Goal: Task Accomplishment & Management: Manage account settings

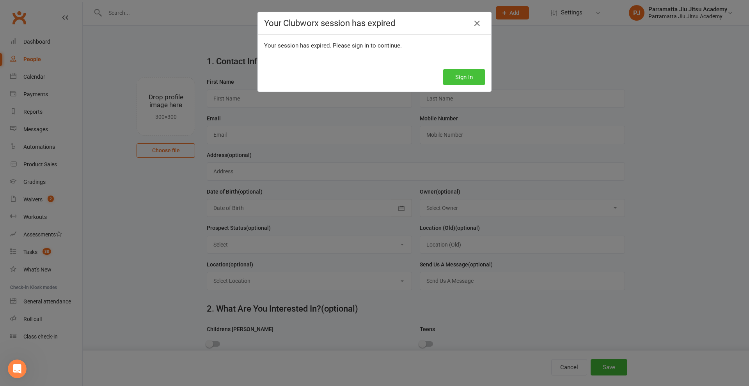
drag, startPoint x: 464, startPoint y: 82, endPoint x: 468, endPoint y: 84, distance: 4.4
click at [464, 83] on button "Sign In" at bounding box center [464, 77] width 42 height 16
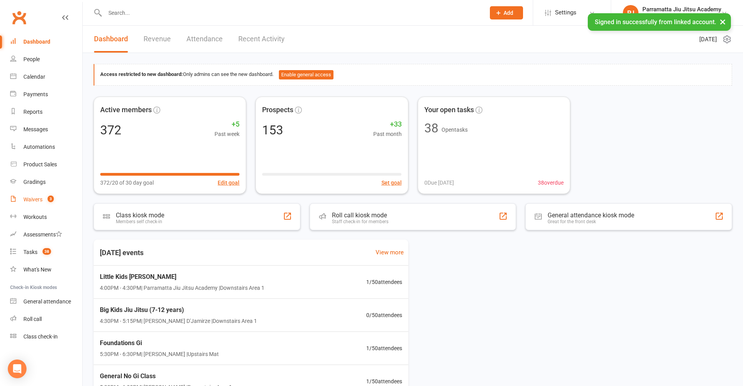
click at [29, 198] on div "Waivers" at bounding box center [32, 200] width 19 height 6
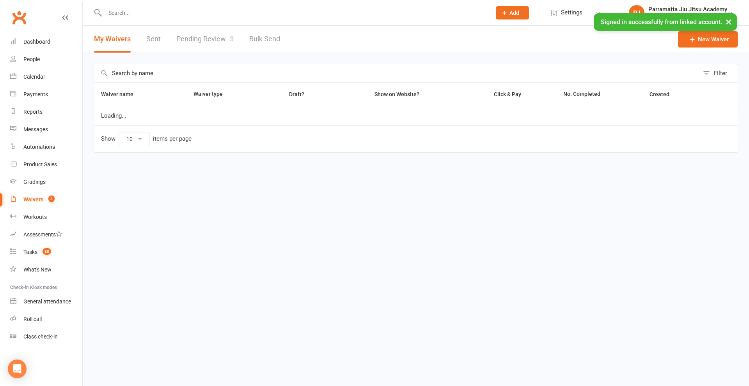
select select "100"
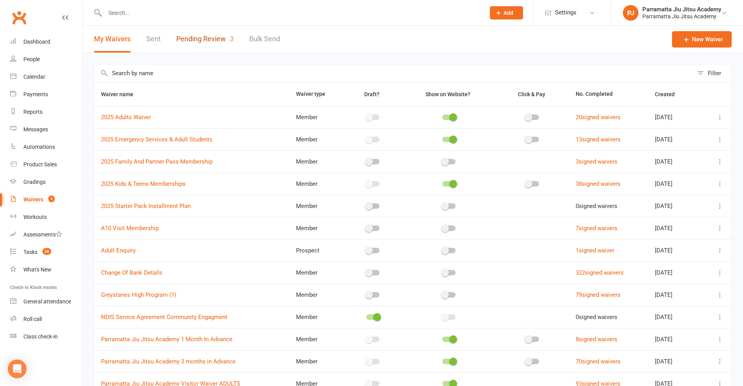
click at [226, 38] on link "Pending Review 3" at bounding box center [204, 39] width 57 height 27
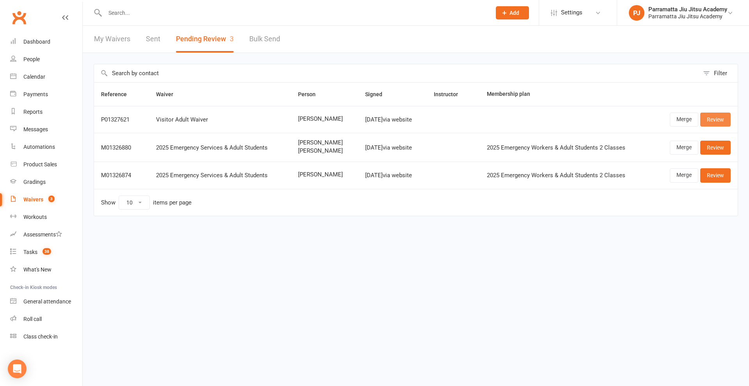
click at [720, 119] on link "Review" at bounding box center [715, 120] width 30 height 14
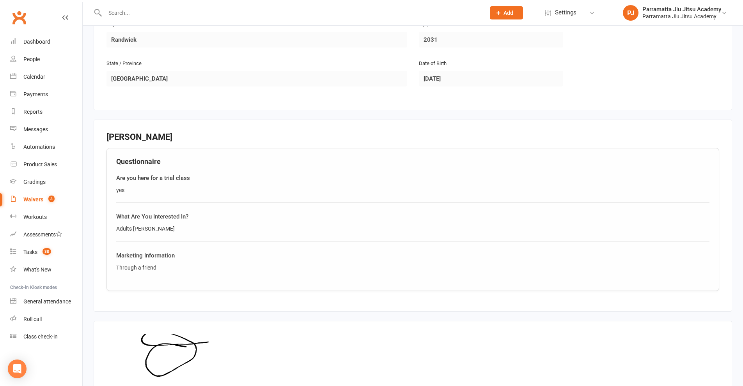
scroll to position [403, 0]
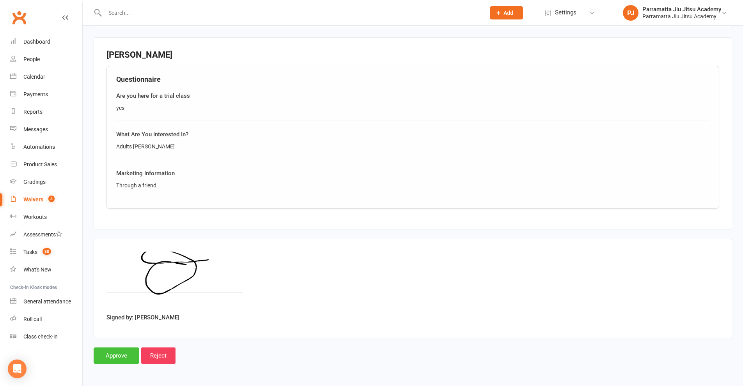
click at [128, 351] on input "Approve" at bounding box center [117, 356] width 46 height 16
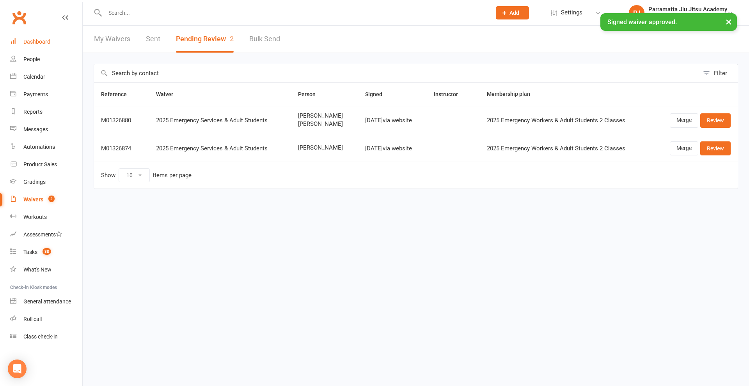
click at [34, 44] on div "Dashboard" at bounding box center [36, 42] width 27 height 6
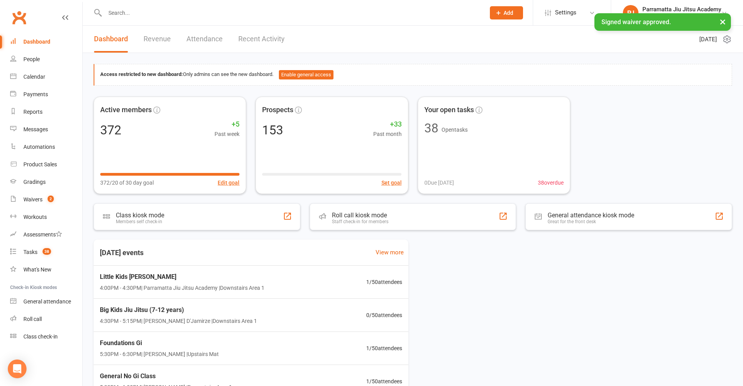
click at [276, 38] on link "Recent Activity" at bounding box center [261, 39] width 46 height 27
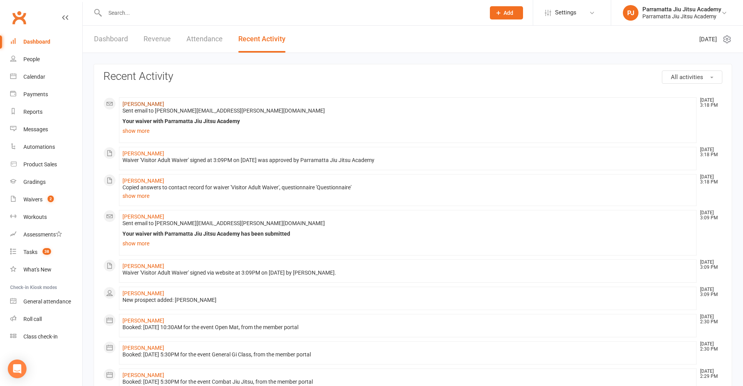
click at [137, 103] on link "[PERSON_NAME]" at bounding box center [143, 104] width 42 height 6
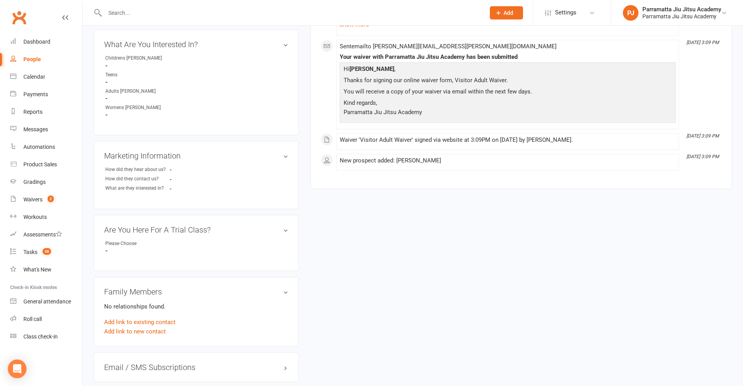
scroll to position [206, 0]
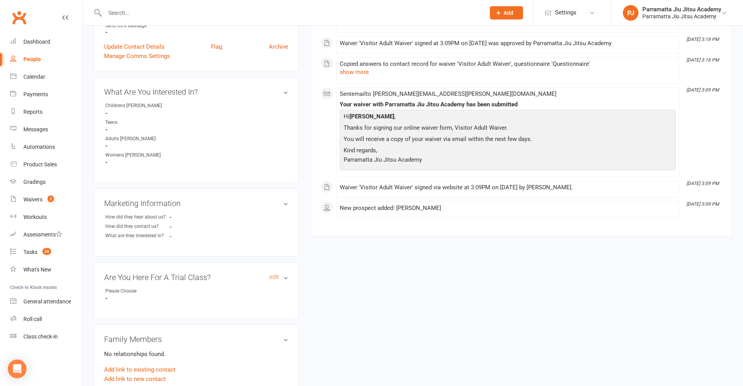
click at [285, 273] on h3 "Are You Here For A Trial Class? edit" at bounding box center [196, 277] width 184 height 9
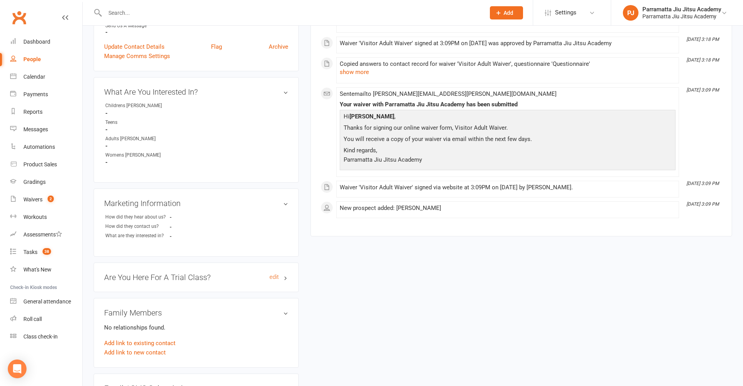
click at [285, 273] on h3 "Are You Here For A Trial Class? edit" at bounding box center [196, 277] width 184 height 9
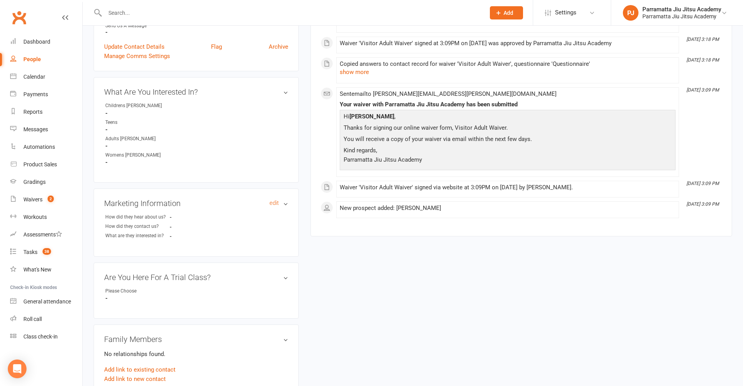
click at [284, 199] on h3 "Marketing Information edit" at bounding box center [196, 203] width 184 height 9
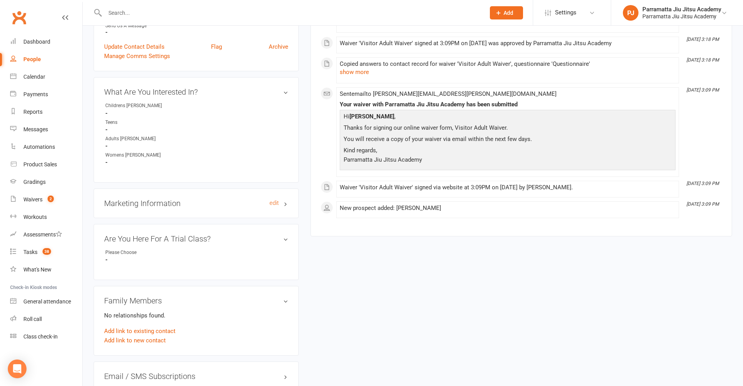
click at [285, 199] on h3 "Marketing Information edit" at bounding box center [196, 203] width 184 height 9
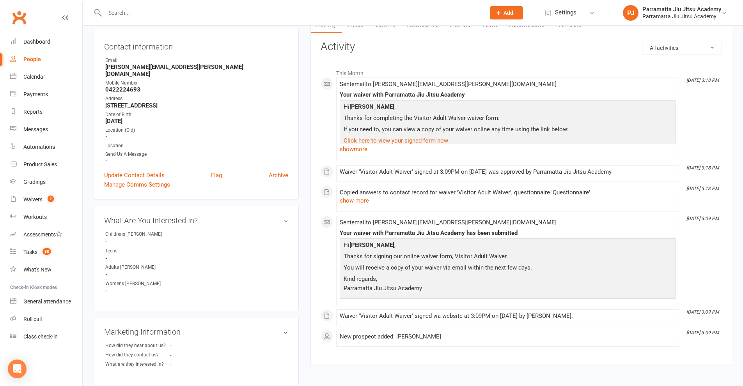
scroll to position [11, 0]
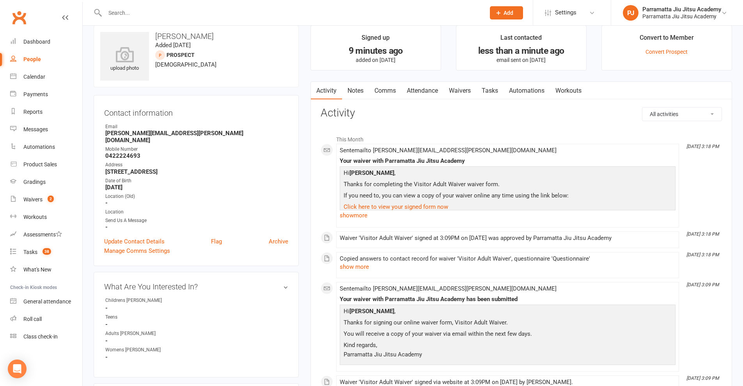
click at [473, 90] on link "Waivers" at bounding box center [459, 91] width 33 height 18
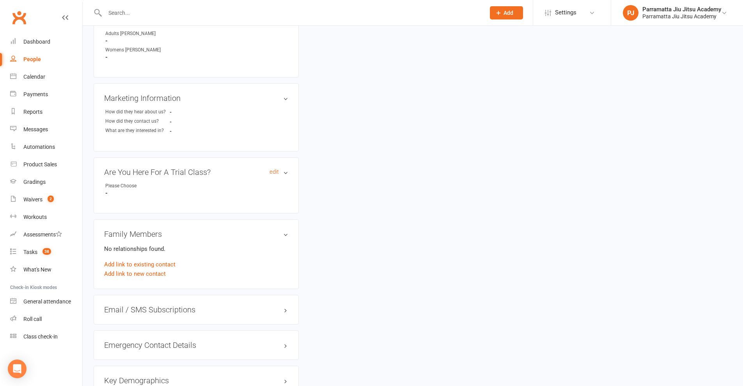
scroll to position [323, 0]
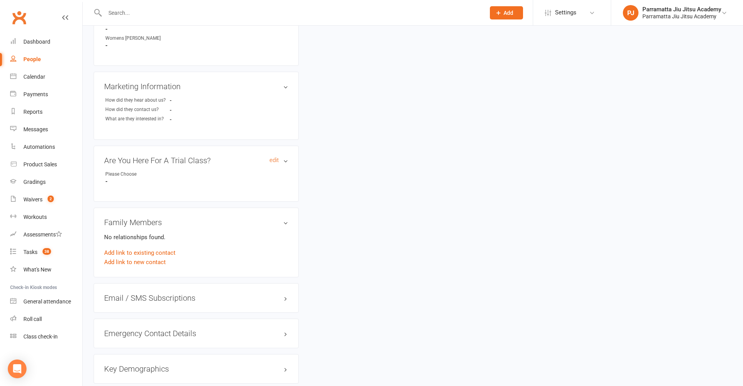
click at [285, 156] on h3 "Are You Here For A Trial Class? edit" at bounding box center [196, 160] width 184 height 9
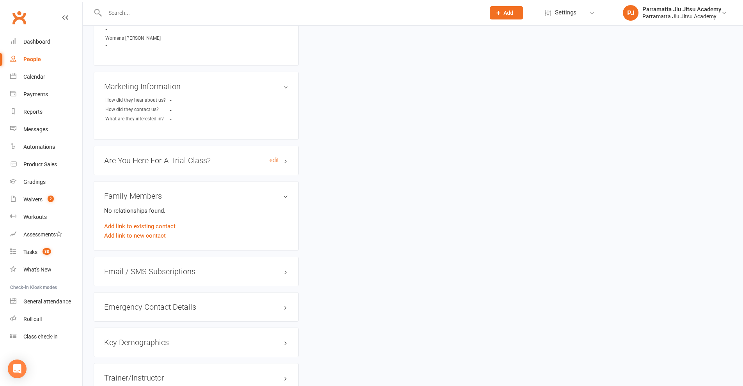
click at [285, 156] on h3 "Are You Here For A Trial Class? edit" at bounding box center [196, 160] width 184 height 9
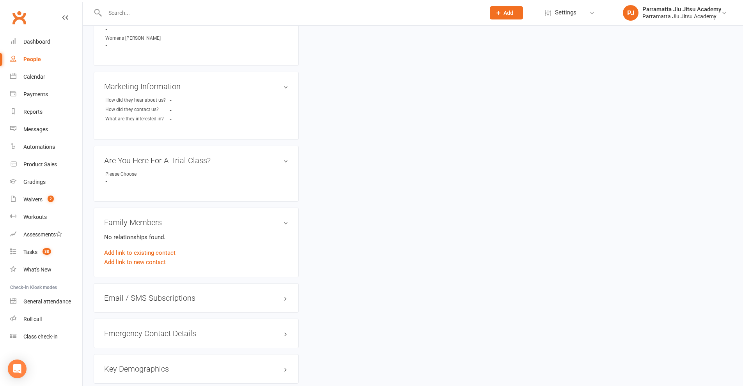
click at [124, 171] on div "Please Choose" at bounding box center [137, 174] width 64 height 7
drag, startPoint x: 105, startPoint y: 172, endPoint x: 114, endPoint y: 172, distance: 9.0
click at [108, 172] on div "Are You Here For A Trial Class? edit Please Choose -" at bounding box center [196, 174] width 205 height 56
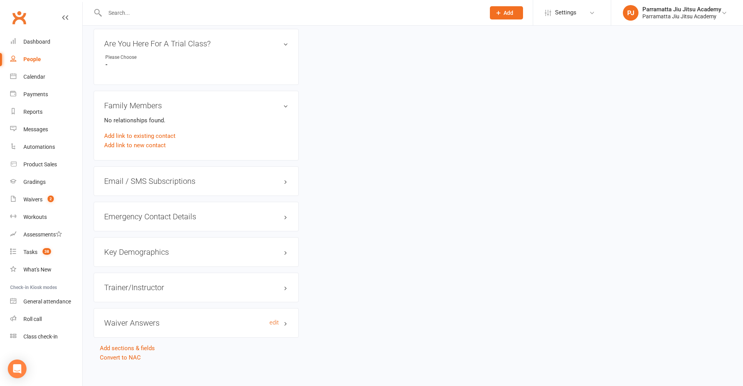
click at [285, 319] on h3 "Waiver Answers edit" at bounding box center [196, 323] width 184 height 9
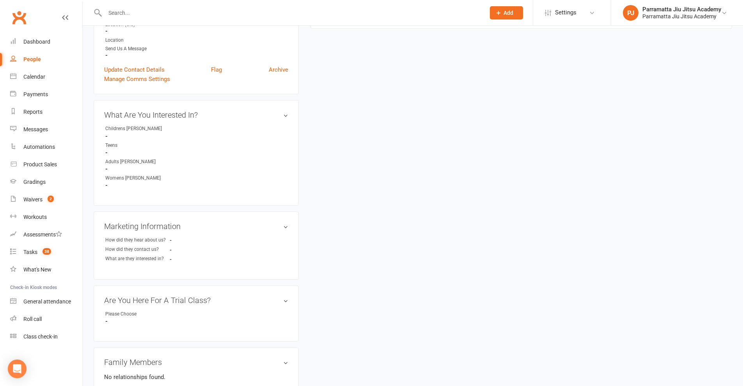
scroll to position [0, 0]
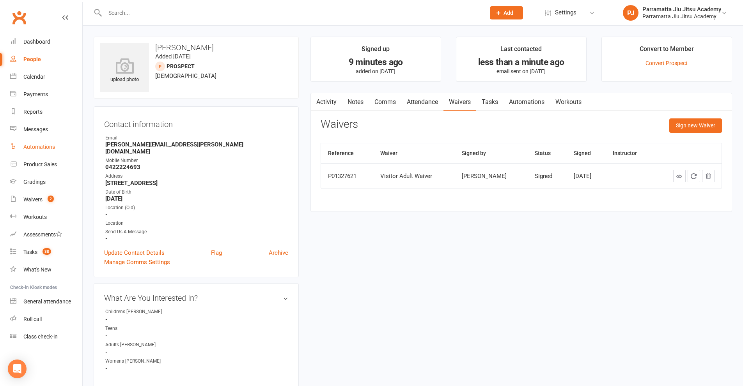
click at [45, 147] on div "Automations" at bounding box center [39, 147] width 32 height 6
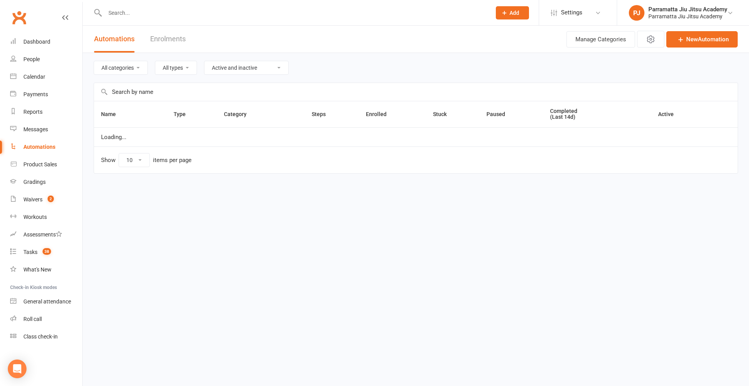
select select "25"
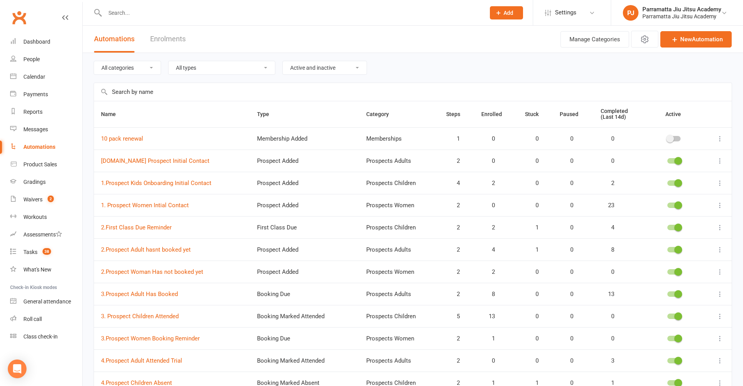
click at [149, 69] on select "All categories Memberships Prospects Adults Prospects Children Prospects Women …" at bounding box center [127, 67] width 67 height 13
click at [225, 95] on input "text" at bounding box center [413, 92] width 638 height 18
click at [679, 40] on link "New Automation" at bounding box center [695, 39] width 71 height 16
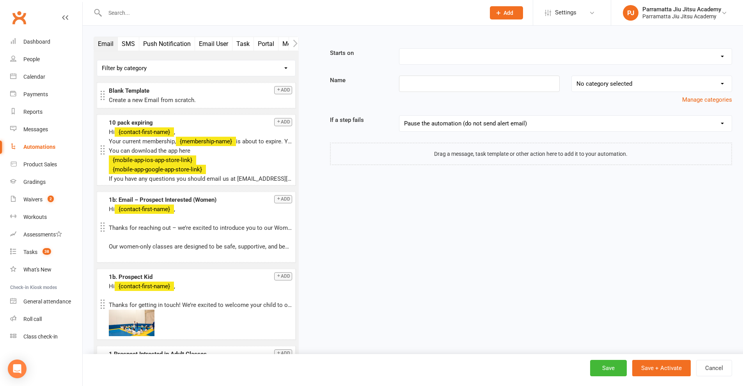
click at [682, 85] on select "No category selected Memberships Prospects Adults Prospects Children Prospects …" at bounding box center [652, 84] width 160 height 16
select select "7"
click at [572, 76] on select "No category selected Memberships Prospects Adults Prospects Children Prospects …" at bounding box center [652, 84] width 160 height 16
click at [420, 89] on input at bounding box center [479, 84] width 161 height 16
type input "A"
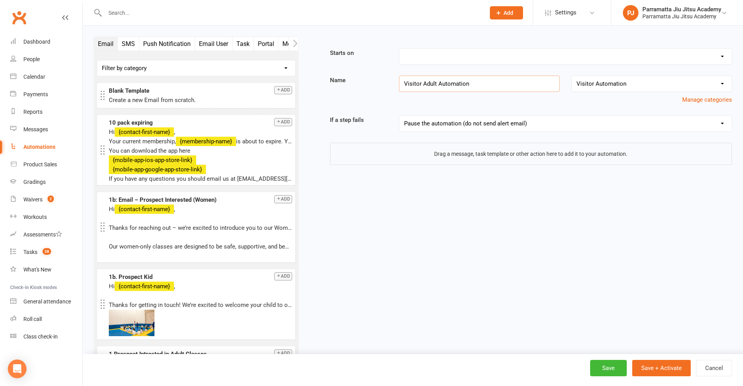
type input "Visitor Adult Automation"
click at [505, 55] on select "Booking Cancelled Booking Due Booking Late-Cancelled Booking Marked Absent Book…" at bounding box center [565, 57] width 332 height 16
select select "28"
click at [399, 49] on select "Booking Cancelled Booking Due Booking Late-Cancelled Booking Marked Absent Book…" at bounding box center [565, 57] width 332 height 16
click at [246, 67] on select "Filter by category No category Automation Cancellation Membership Prospects Pro…" at bounding box center [196, 68] width 198 height 16
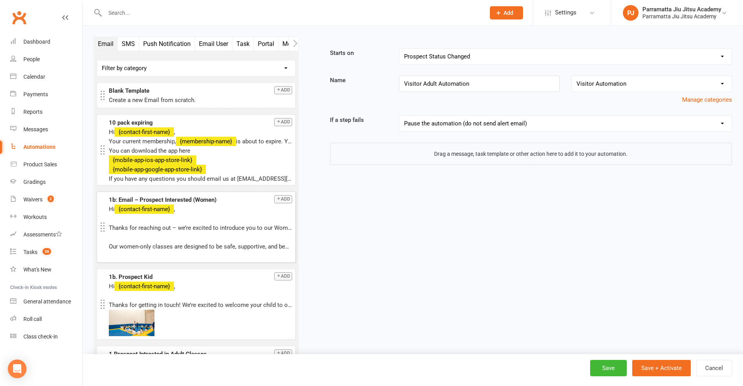
select select "5"
click at [97, 60] on select "Filter by category No category Automation Cancellation Membership Prospects Pro…" at bounding box center [196, 68] width 198 height 16
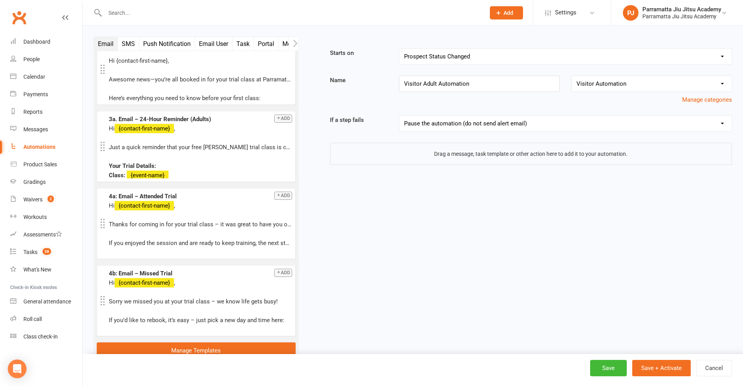
scroll to position [206, 0]
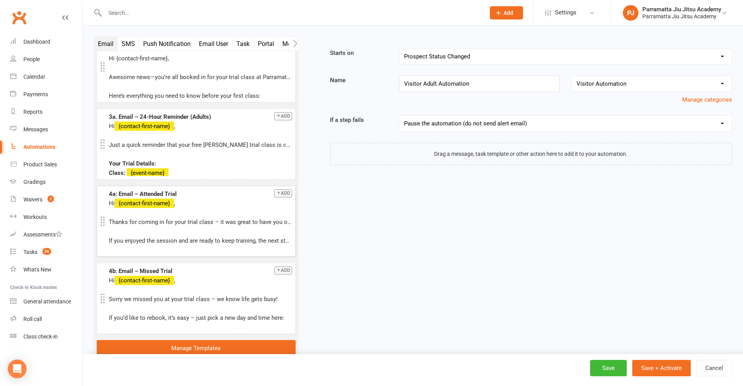
click at [279, 193] on button "Add" at bounding box center [283, 194] width 18 height 8
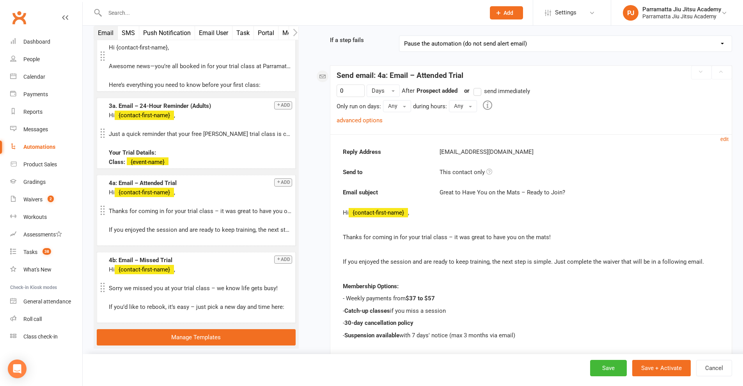
scroll to position [0, 0]
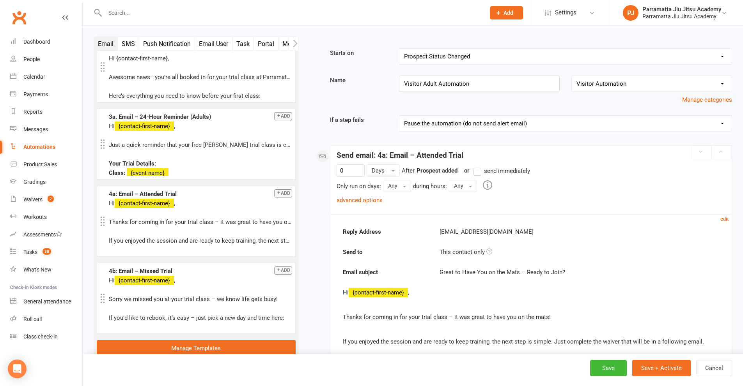
click at [495, 233] on div "hello@clubworx.com" at bounding box center [579, 231] width 291 height 9
click at [494, 229] on div "hello@clubworx.com" at bounding box center [579, 231] width 291 height 9
click at [725, 218] on small "edit" at bounding box center [724, 219] width 8 height 6
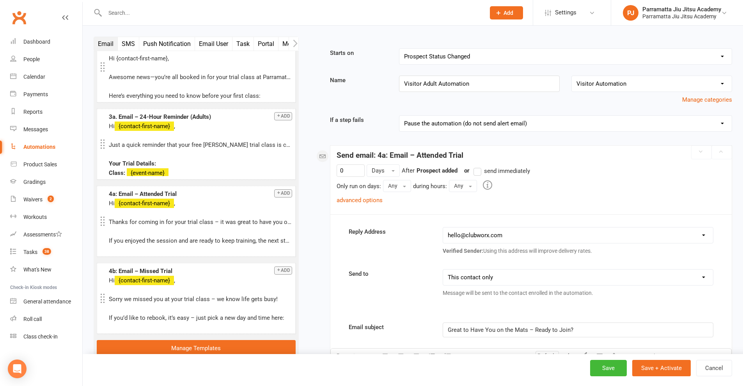
click at [519, 237] on select "hello@clubworx.com info@parramattajiujitsu.com.au andy@onlyjonesy.com.au member…" at bounding box center [578, 236] width 270 height 16
select select "1"
click at [443, 228] on select "hello@clubworx.com info@parramattajiujitsu.com.au andy@onlyjonesy.com.au member…" at bounding box center [578, 236] width 270 height 16
click at [372, 203] on link "advanced options" at bounding box center [360, 200] width 46 height 7
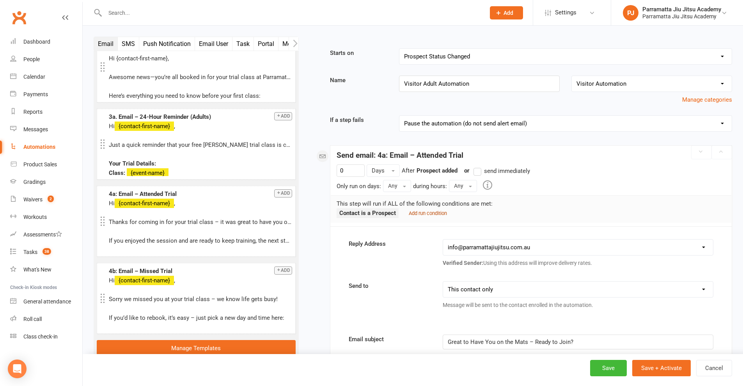
click at [417, 211] on small "Add run condition" at bounding box center [428, 214] width 38 height 6
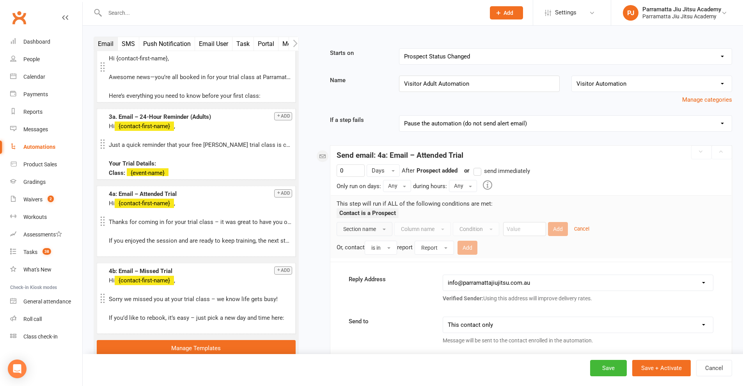
click at [390, 229] on button "Section name" at bounding box center [365, 229] width 56 height 14
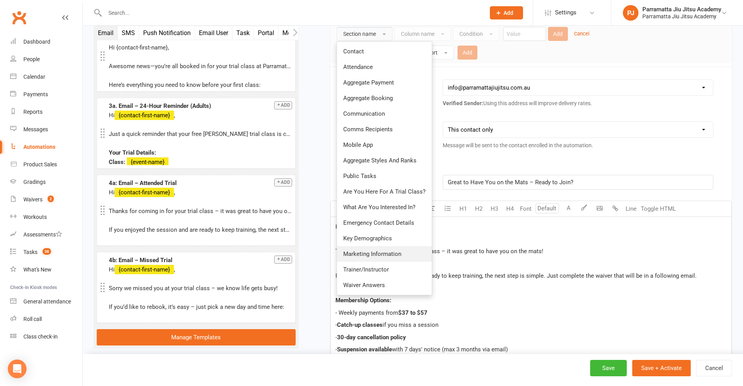
scroll to position [195, 0]
click at [376, 282] on span "Waiver Answers" at bounding box center [364, 285] width 42 height 7
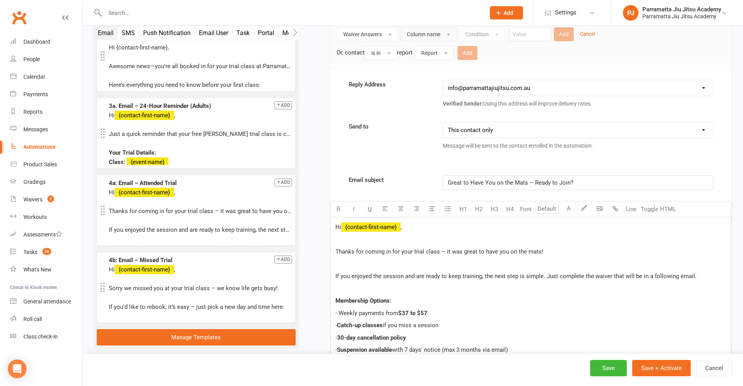
click at [446, 37] on button "Column name" at bounding box center [428, 34] width 57 height 14
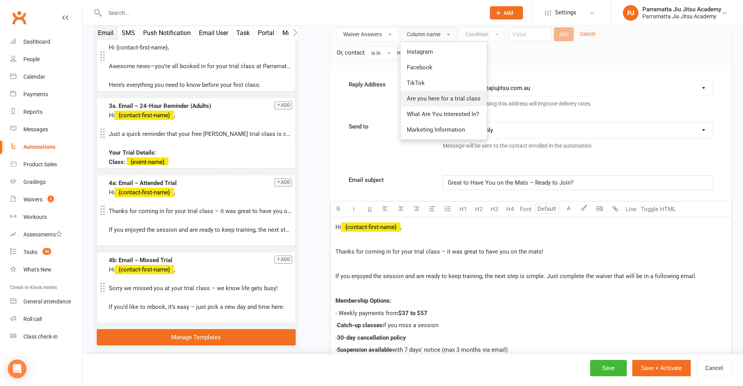
click at [466, 100] on span "Are you here for a trial class" at bounding box center [444, 98] width 74 height 7
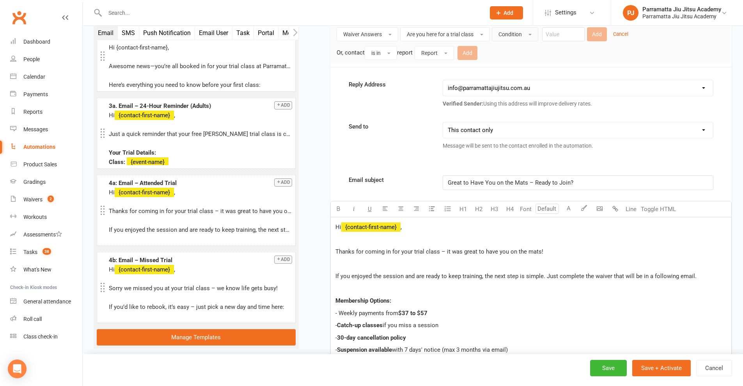
click at [529, 32] on button "Condition" at bounding box center [515, 34] width 46 height 14
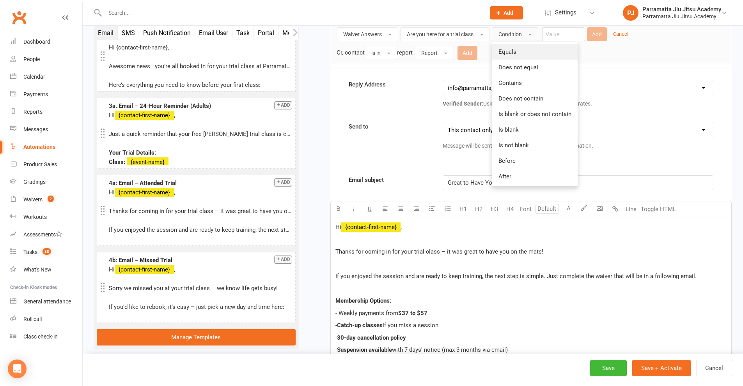
click at [522, 47] on link "Equals" at bounding box center [534, 52] width 85 height 16
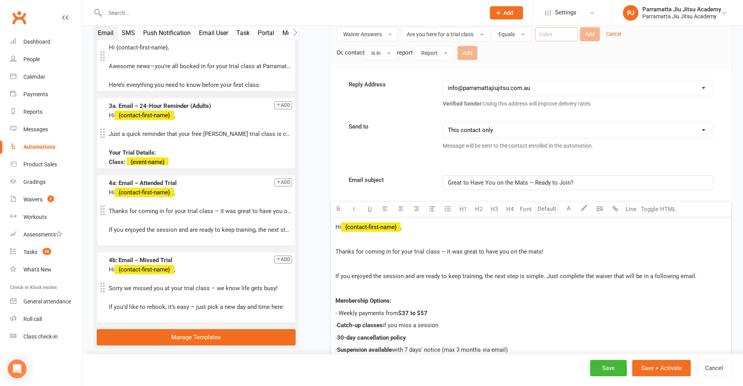
click at [562, 33] on input "text" at bounding box center [556, 34] width 43 height 14
type input "yes"
click at [590, 30] on button "Add" at bounding box center [590, 34] width 20 height 14
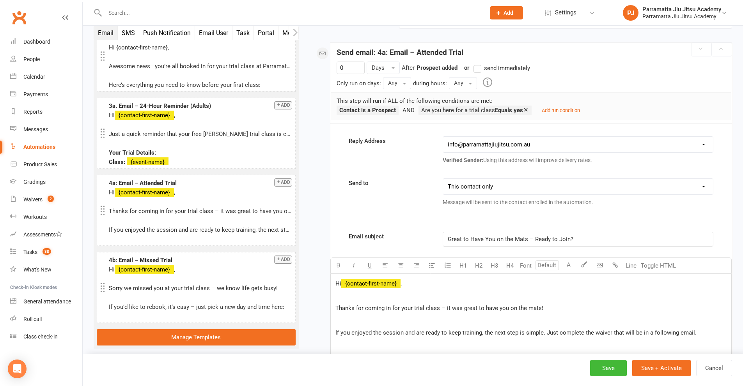
scroll to position [40, 0]
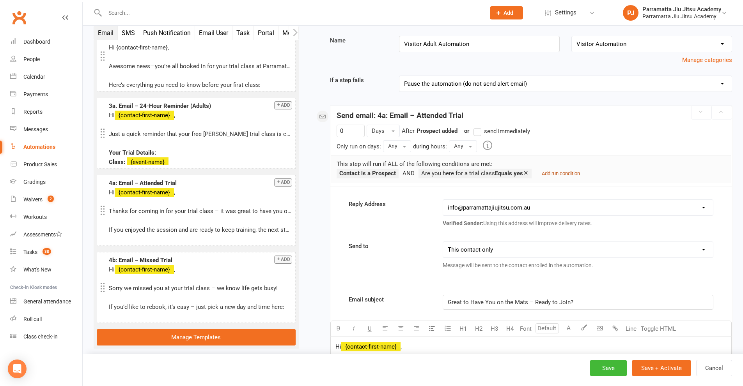
click at [562, 174] on small "Add run condition" at bounding box center [561, 174] width 38 height 6
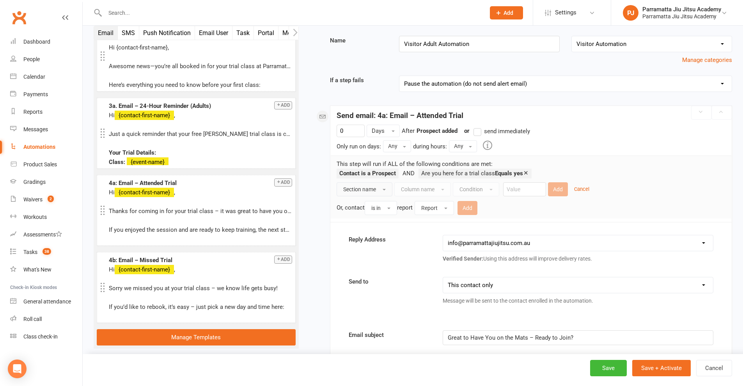
click at [372, 190] on span "Section name" at bounding box center [359, 189] width 33 height 6
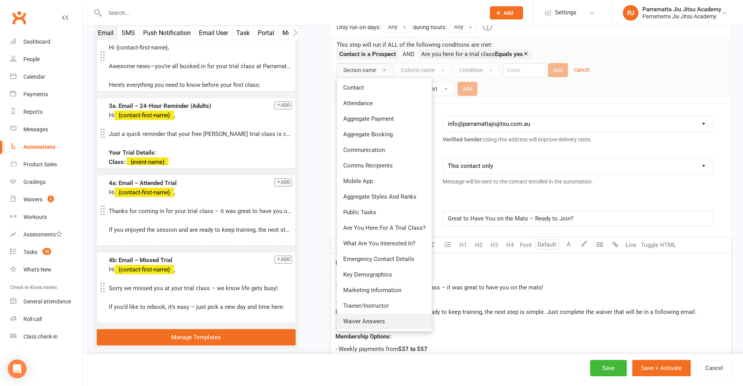
scroll to position [196, 0]
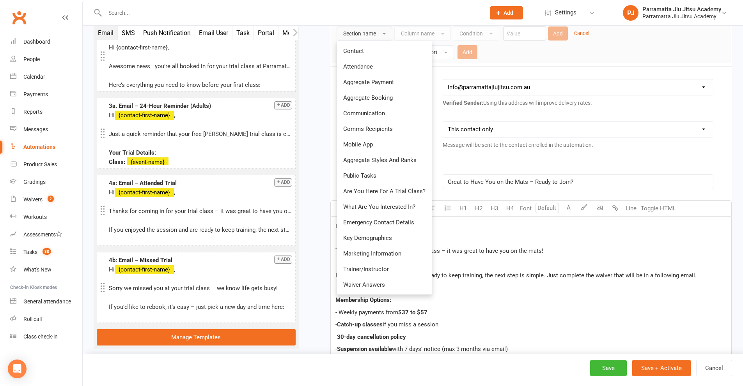
click at [377, 283] on span "Waiver Answers" at bounding box center [364, 285] width 42 height 7
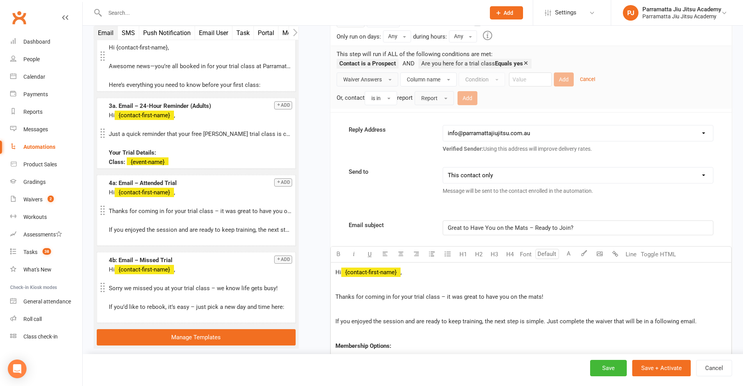
scroll to position [79, 0]
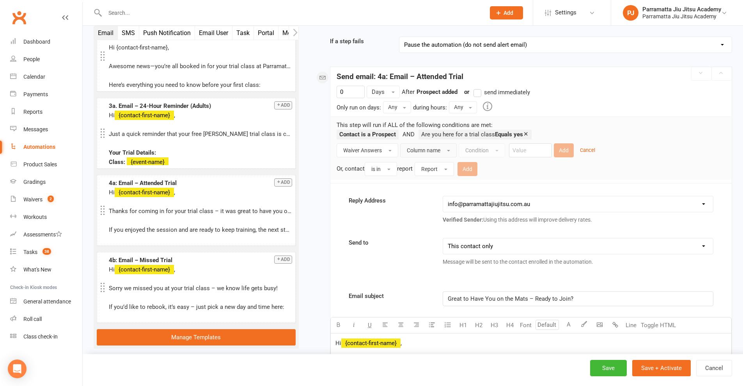
click at [445, 148] on button "Column name" at bounding box center [428, 151] width 57 height 14
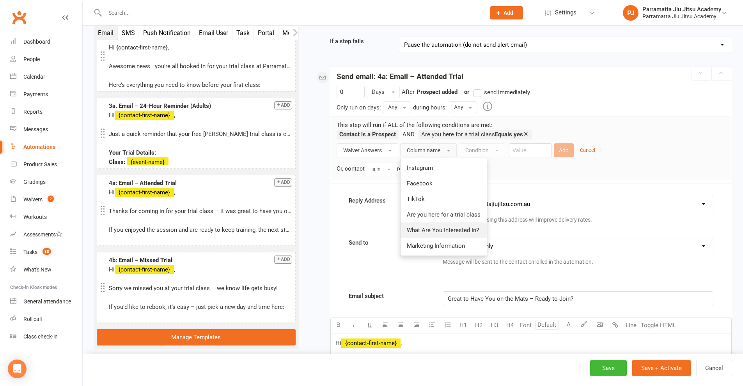
click at [452, 230] on span "What Are You Interested In?" at bounding box center [443, 230] width 72 height 7
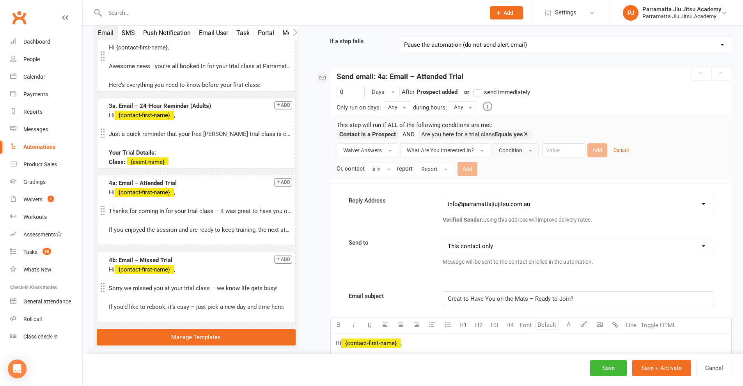
click at [516, 147] on span "Condition" at bounding box center [510, 150] width 23 height 6
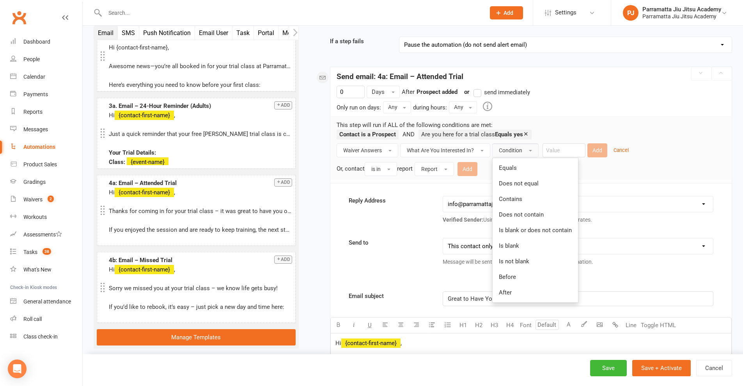
click at [527, 167] on link "Equals" at bounding box center [535, 168] width 85 height 16
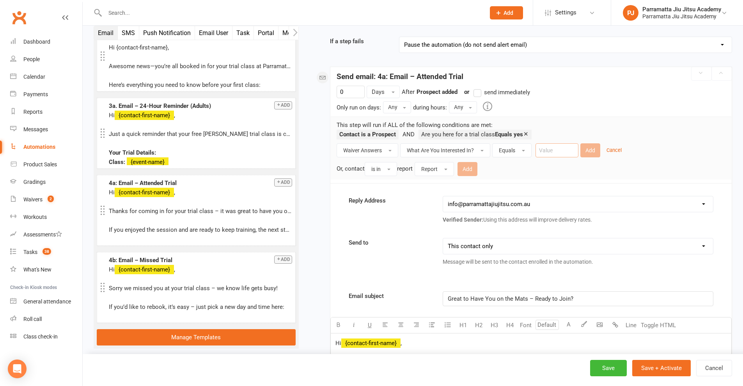
click at [558, 149] on input "text" at bounding box center [556, 151] width 43 height 14
drag, startPoint x: 558, startPoint y: 150, endPoint x: 512, endPoint y: 151, distance: 45.2
click at [512, 151] on div "Waiver Answers What Are You Interested In? Equals Adult Add Cancel Or, contact …" at bounding box center [531, 160] width 389 height 33
paste input "s Jiu Jitsu"
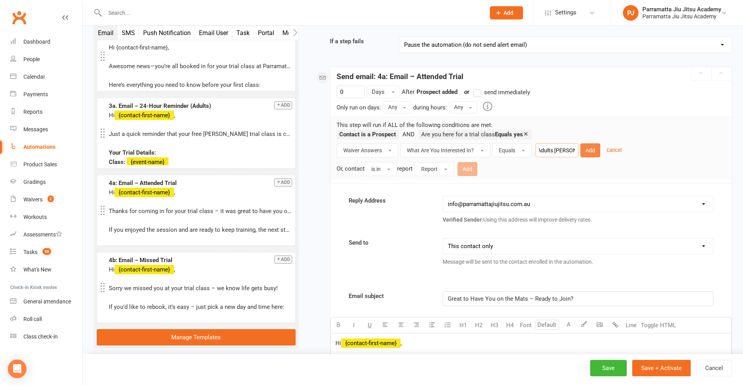
type input "Adults [PERSON_NAME]"
click at [590, 147] on button "Add" at bounding box center [590, 151] width 20 height 14
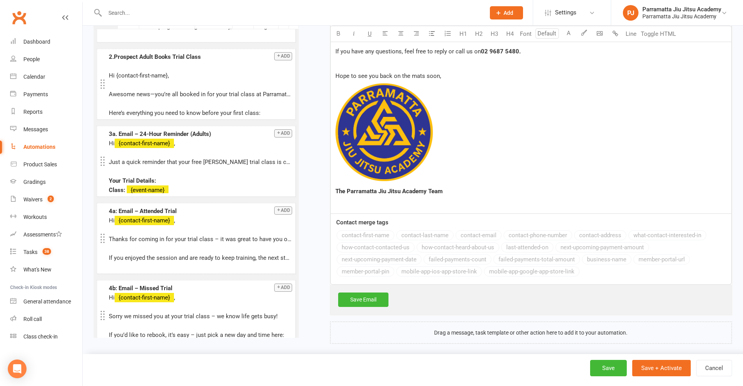
scroll to position [634, 0]
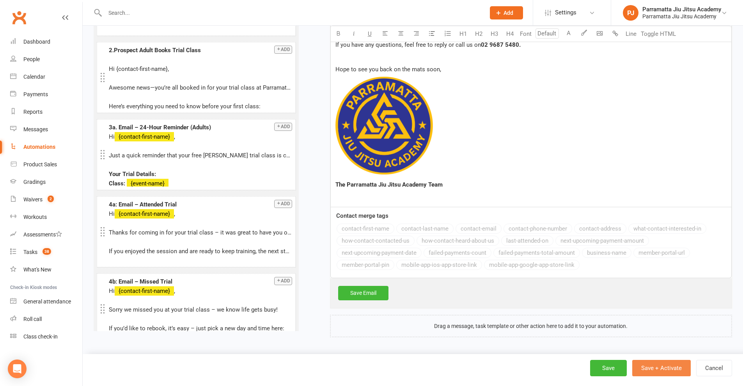
click at [661, 366] on button "Save + Activate" at bounding box center [661, 368] width 58 height 16
select select "25"
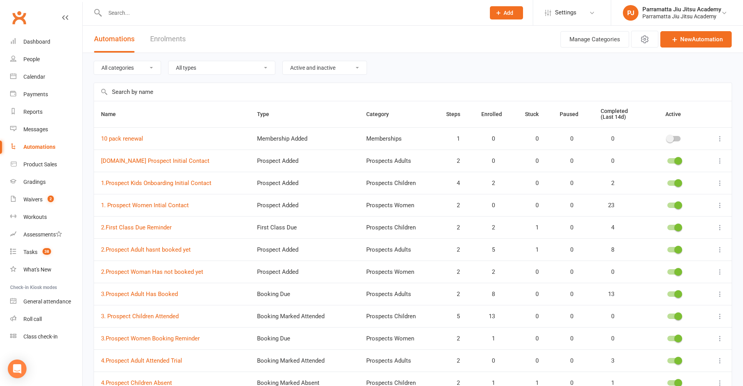
click at [151, 68] on select "All categories Memberships Prospects Adults Prospects Children Prospects Women …" at bounding box center [127, 67] width 67 height 13
select select "976"
click at [94, 61] on select "All categories Memberships Prospects Adults Prospects Children Prospects Women …" at bounding box center [127, 67] width 67 height 13
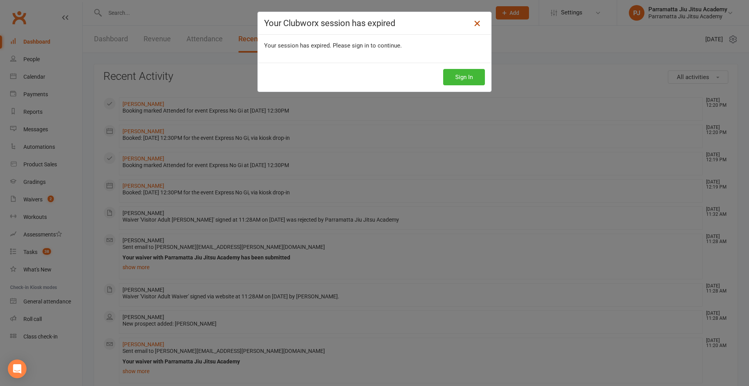
click at [475, 23] on icon at bounding box center [476, 23] width 9 height 9
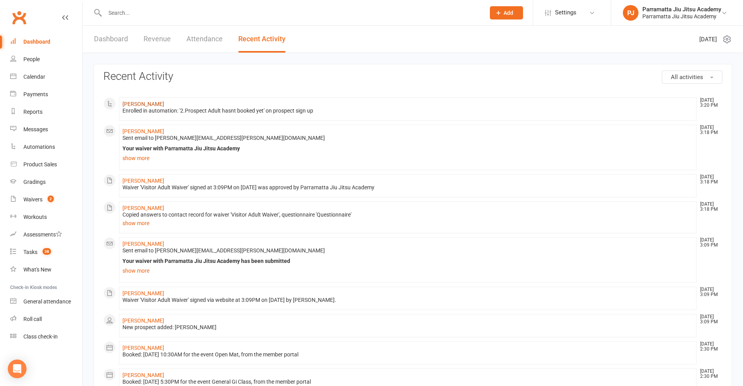
click at [142, 101] on link "George Atton" at bounding box center [143, 104] width 42 height 6
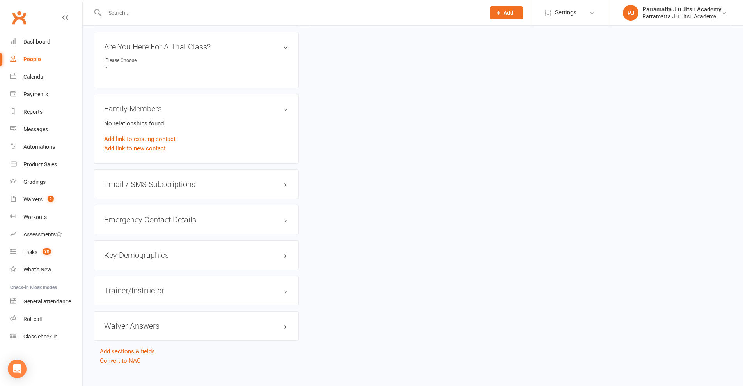
scroll to position [440, 0]
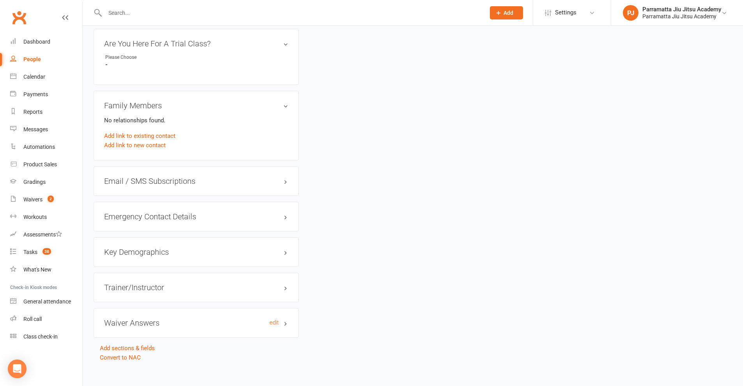
click at [279, 319] on h3 "Waiver Answers edit" at bounding box center [196, 323] width 184 height 9
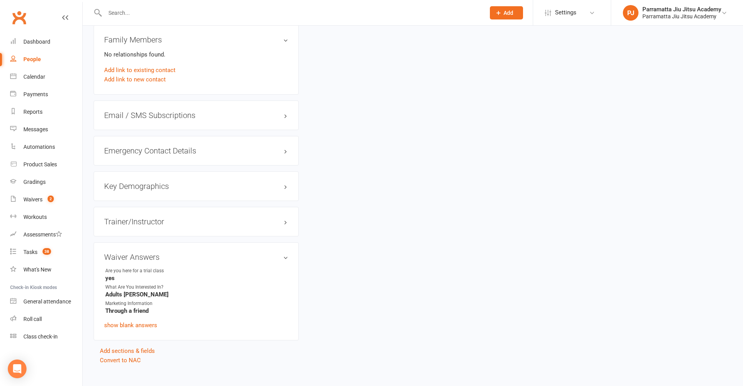
scroll to position [509, 0]
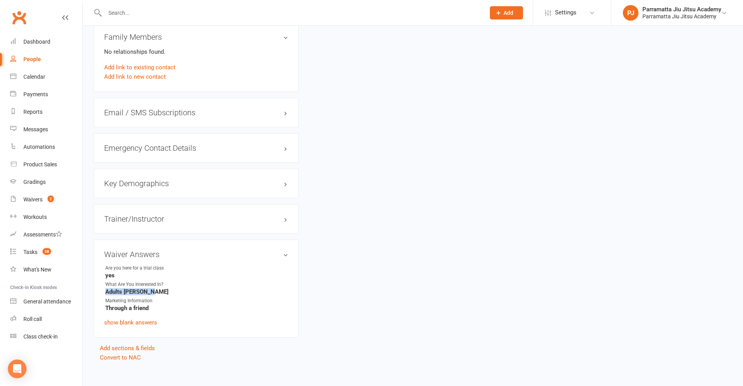
drag, startPoint x: 147, startPoint y: 285, endPoint x: 106, endPoint y: 285, distance: 40.6
click at [106, 289] on strong "Adults Jiu Jitsu" at bounding box center [196, 292] width 183 height 7
copy strong "Adults Jiu Jitsu"
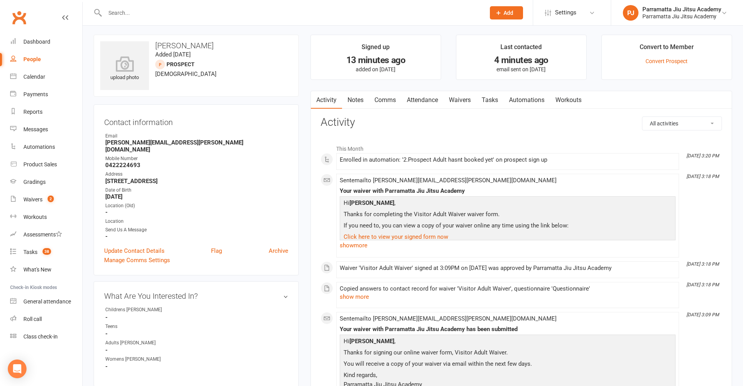
scroll to position [0, 0]
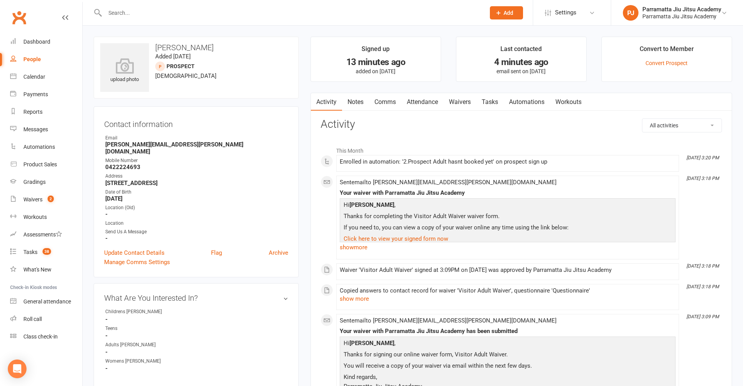
click at [533, 102] on link "Automations" at bounding box center [526, 102] width 46 height 18
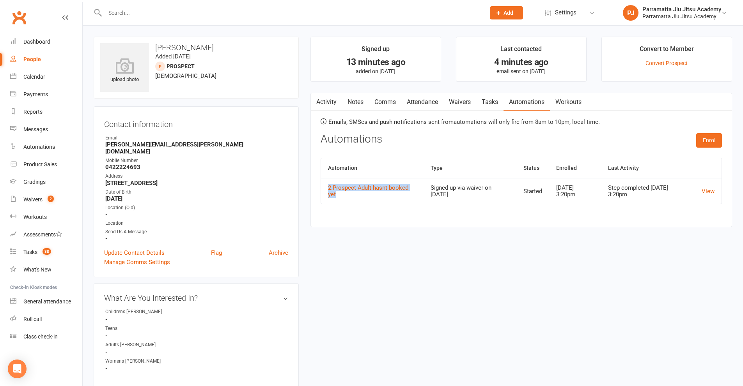
drag, startPoint x: 363, startPoint y: 198, endPoint x: 325, endPoint y: 191, distance: 38.8
click at [325, 191] on td "2.Prospect Adult hasnt booked yet" at bounding box center [372, 191] width 103 height 26
copy link "2.Prospect Adult hasnt booked yet"
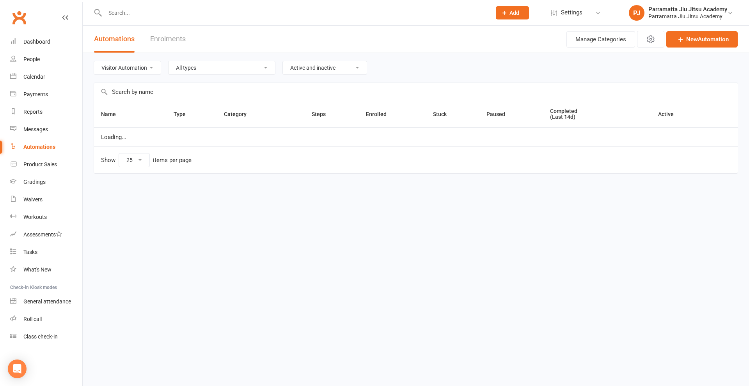
select select "976"
select select "25"
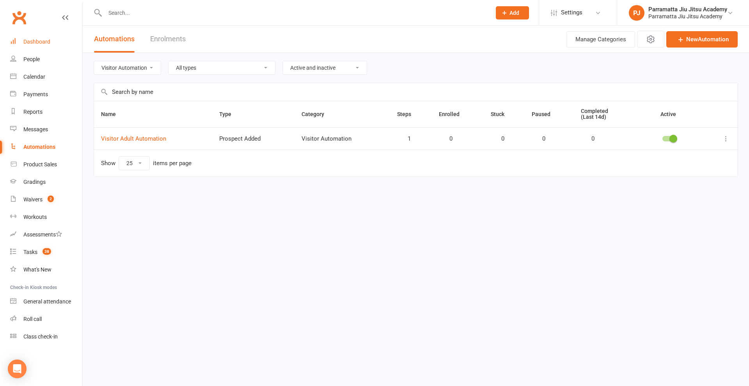
click at [46, 38] on link "Dashboard" at bounding box center [46, 42] width 72 height 18
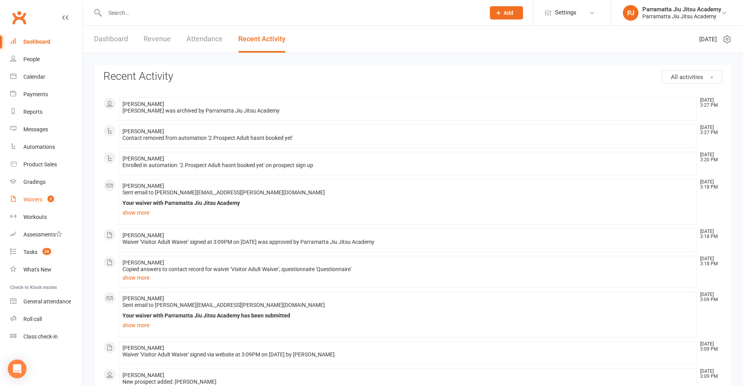
click at [34, 200] on div "Waivers" at bounding box center [32, 200] width 19 height 6
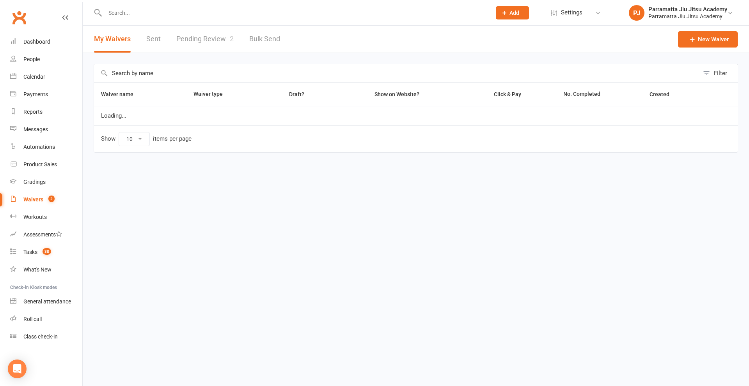
select select "100"
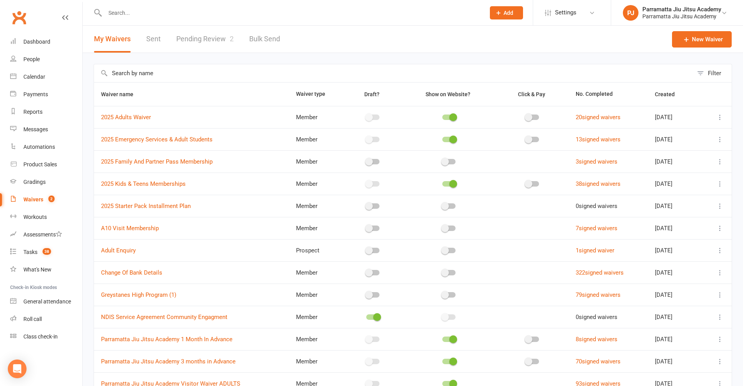
scroll to position [91, 0]
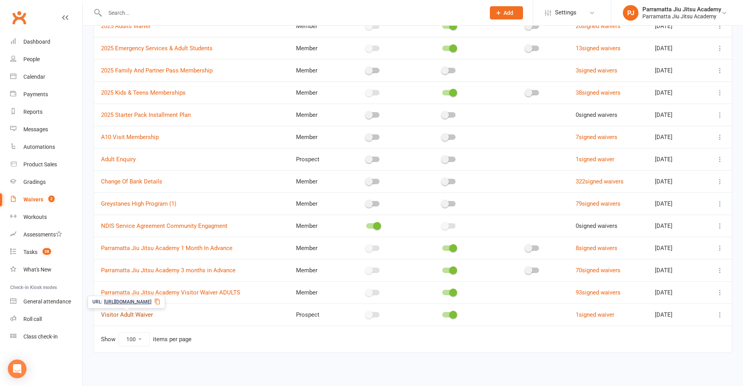
click at [143, 315] on link "Visitor Adult Waiver" at bounding box center [127, 315] width 52 height 7
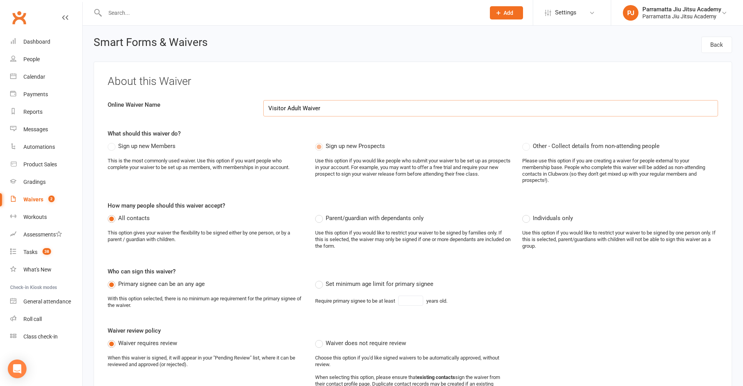
select select "select"
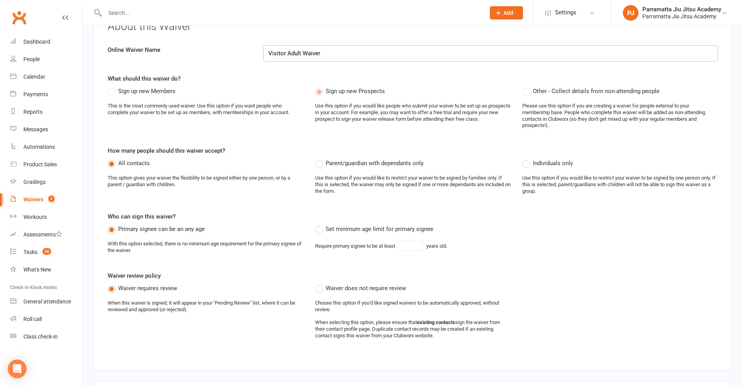
scroll to position [39, 0]
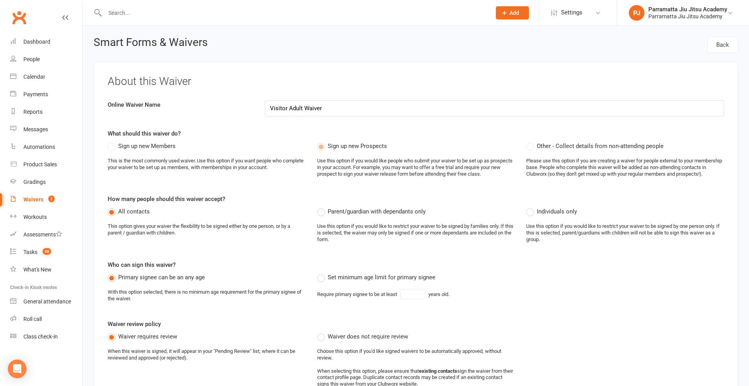
select select "100"
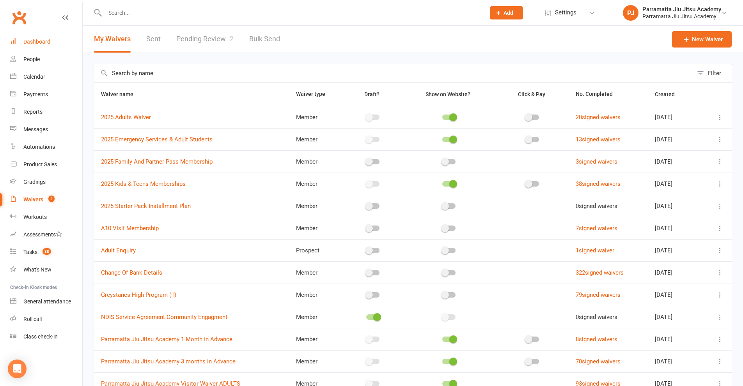
click at [41, 41] on div "Dashboard" at bounding box center [36, 42] width 27 height 6
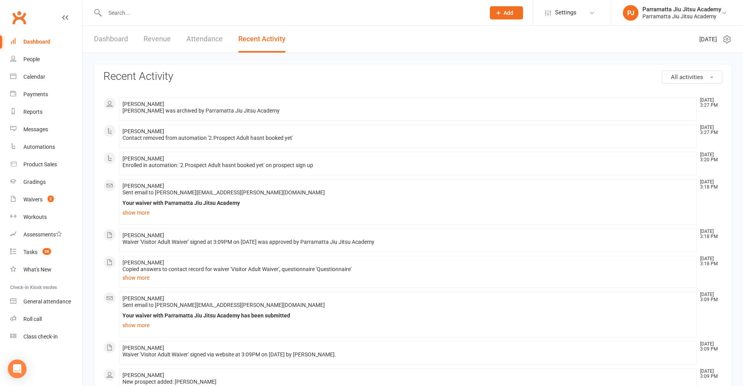
click at [171, 14] on input "text" at bounding box center [291, 12] width 377 height 11
click at [37, 110] on div "Reports" at bounding box center [32, 112] width 19 height 6
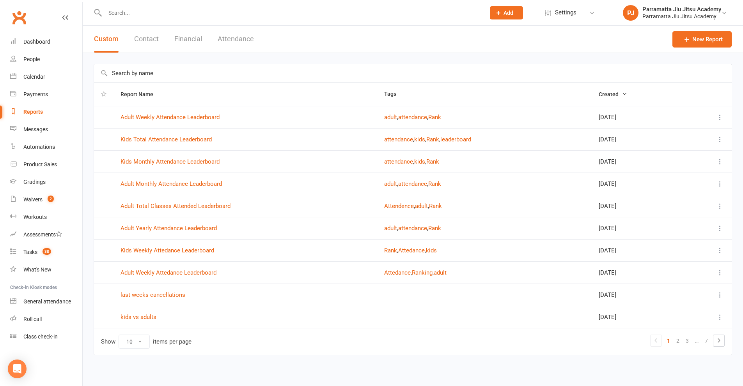
click at [163, 75] on input "text" at bounding box center [413, 73] width 638 height 18
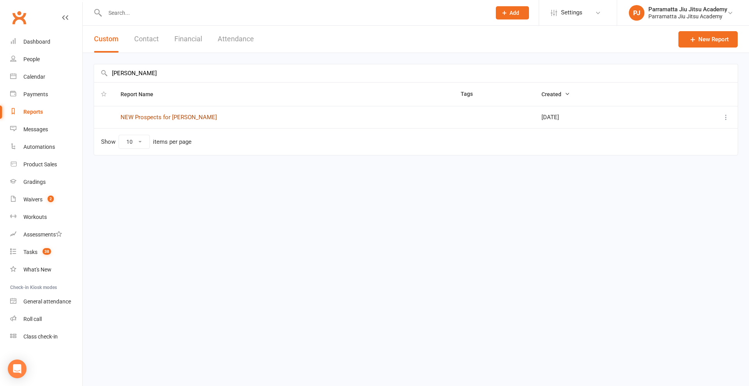
type input "claude"
click at [169, 115] on link "NEW Prospects for Claude" at bounding box center [168, 117] width 96 height 7
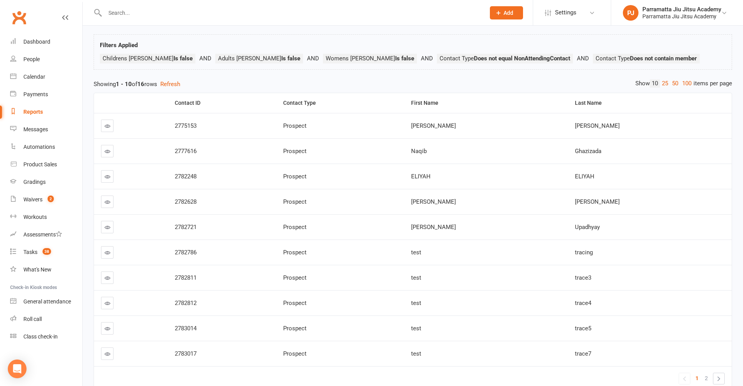
scroll to position [79, 0]
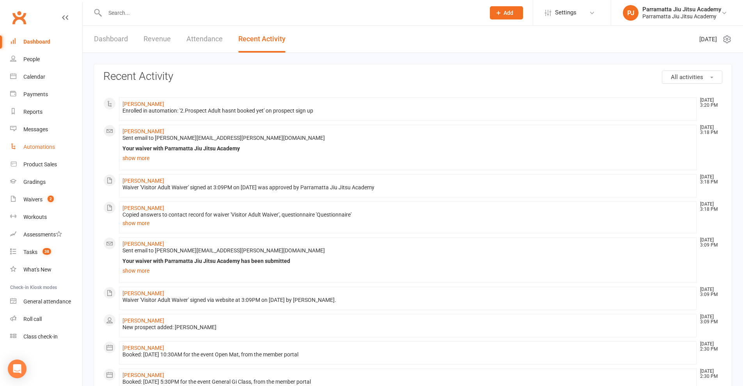
click at [40, 145] on div "Automations" at bounding box center [39, 147] width 32 height 6
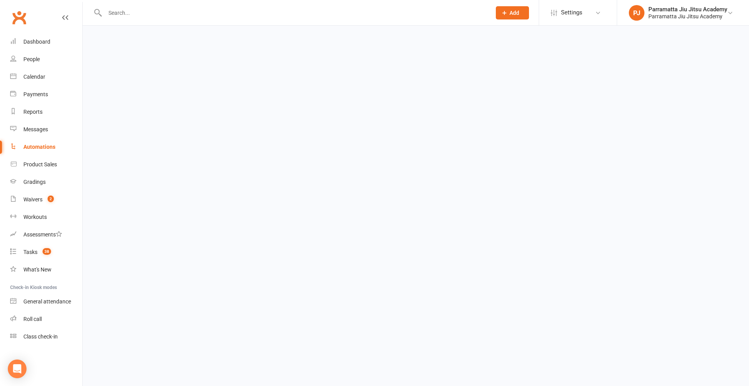
select select "976"
select select "25"
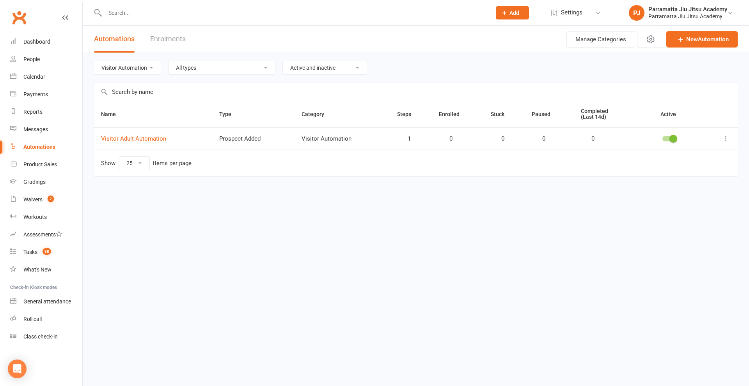
click at [160, 92] on input "text" at bounding box center [415, 92] width 643 height 18
paste input "2.Prospect Adult hasnt booked yet"
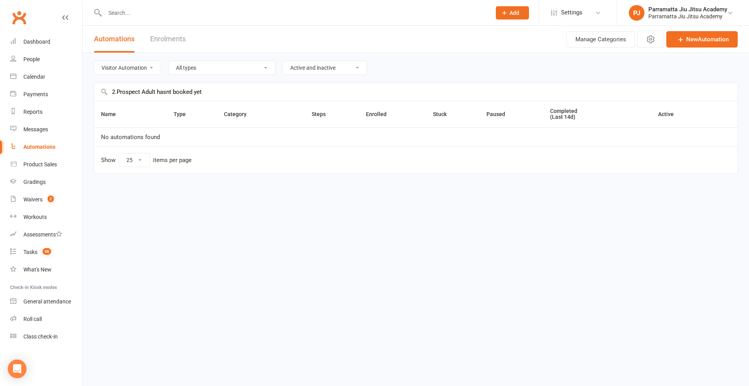
type input "2.Prospect Adult hasnt booked yet"
click at [153, 69] on select "All categories Memberships Prospects Adults Prospects Children Prospects Women …" at bounding box center [127, 67] width 67 height 13
select select
click at [94, 61] on select "All categories Memberships Prospects Adults Prospects Children Prospects Women …" at bounding box center [127, 67] width 67 height 13
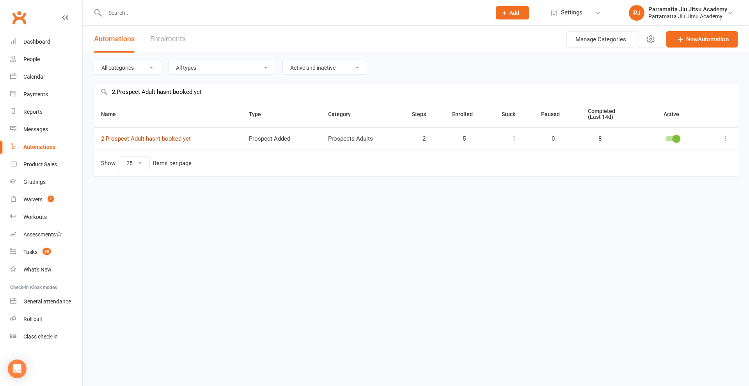
click at [151, 140] on link "2.Prospect Adult hasnt booked yet" at bounding box center [146, 138] width 90 height 7
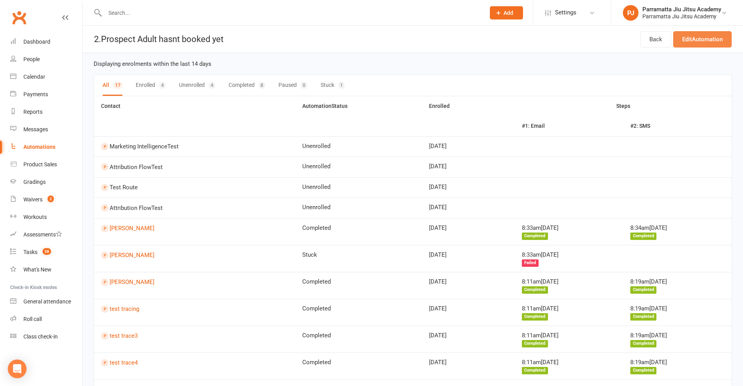
click at [706, 34] on link "Edit Automation" at bounding box center [702, 39] width 58 height 16
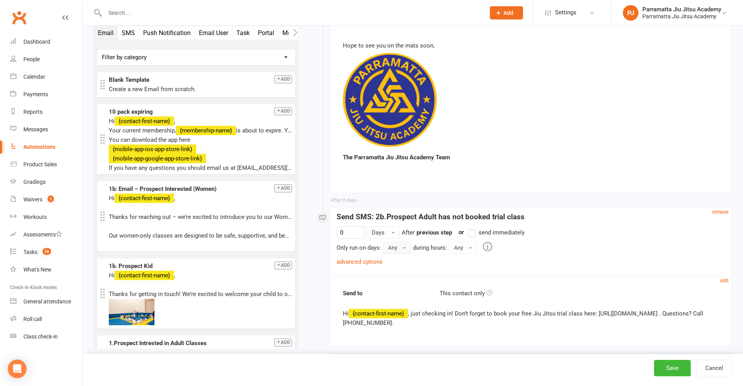
scroll to position [502, 0]
click at [360, 262] on link "advanced options" at bounding box center [360, 262] width 46 height 7
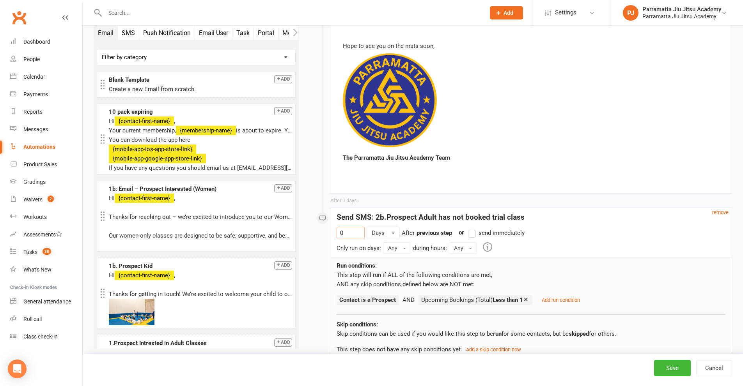
drag, startPoint x: 349, startPoint y: 232, endPoint x: 308, endPoint y: 236, distance: 41.1
click at [308, 236] on div "Starts on Booking Cancelled Booking Due Booking Late-Cancelled Booking Marked A…" at bounding box center [521, 0] width 433 height 930
drag, startPoint x: 353, startPoint y: 234, endPoint x: 315, endPoint y: 255, distance: 42.4
click at [315, 255] on div "Starts on Booking Cancelled Booking Due Booking Late-Cancelled Booking Marked A…" at bounding box center [521, 2] width 422 height 912
click at [334, 269] on div "Run conditions: This step will run if ALL of the following conditions are met, …" at bounding box center [531, 306] width 400 height 98
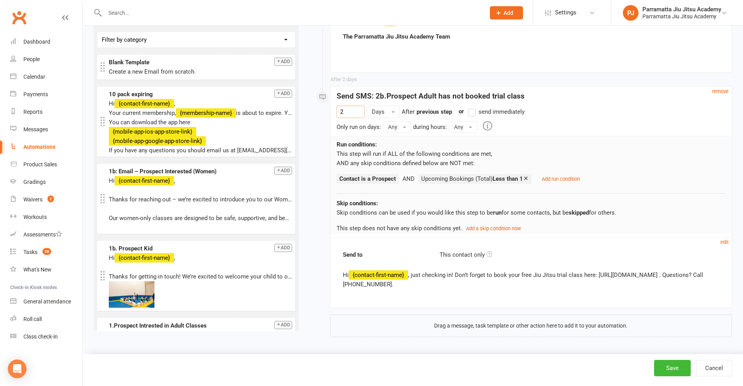
scroll to position [584, 0]
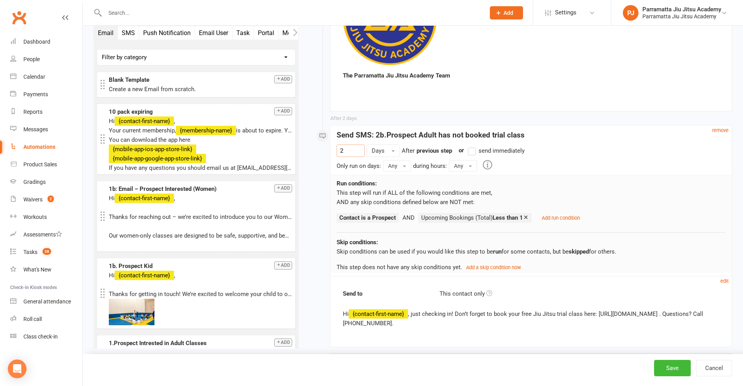
click at [404, 179] on div "Run conditions: This step will run if ALL of the following conditions are met, …" at bounding box center [531, 224] width 400 height 98
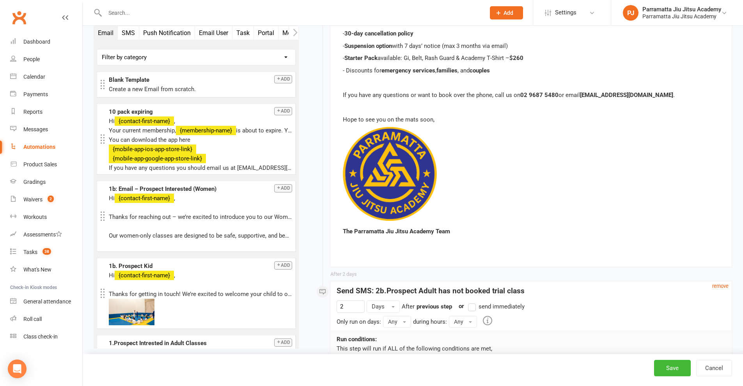
scroll to position [467, 0]
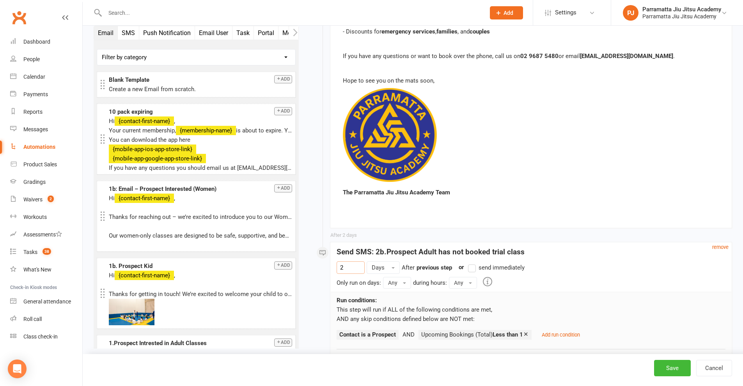
drag, startPoint x: 347, startPoint y: 269, endPoint x: 304, endPoint y: 270, distance: 43.3
click at [304, 270] on div "Email SMS Push Notification Email User Task Portal Membership Workout Style Mob…" at bounding box center [413, 34] width 650 height 930
type input "0"
click at [300, 290] on div "Email SMS Push Notification Email User Task Portal Membership Workout Style Mob…" at bounding box center [196, 194] width 217 height 336
click at [573, 208] on p at bounding box center [531, 204] width 376 height 9
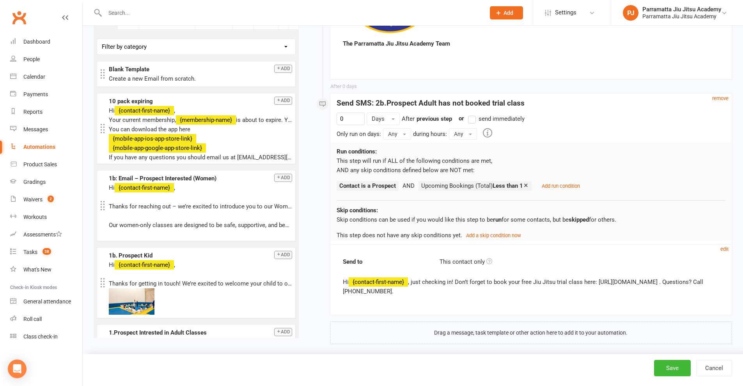
scroll to position [623, 0]
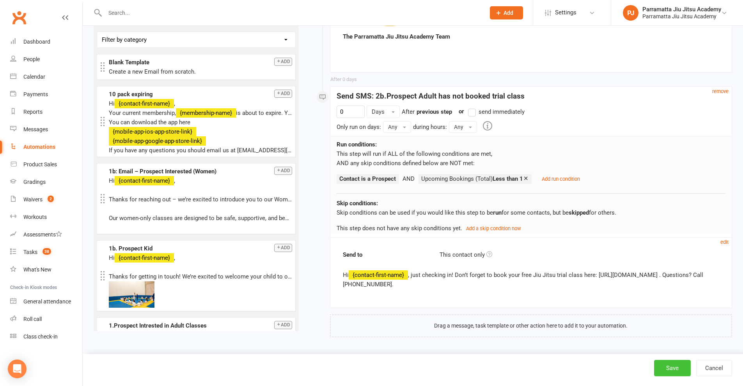
click at [667, 366] on button "Save" at bounding box center [672, 368] width 37 height 16
select select "25"
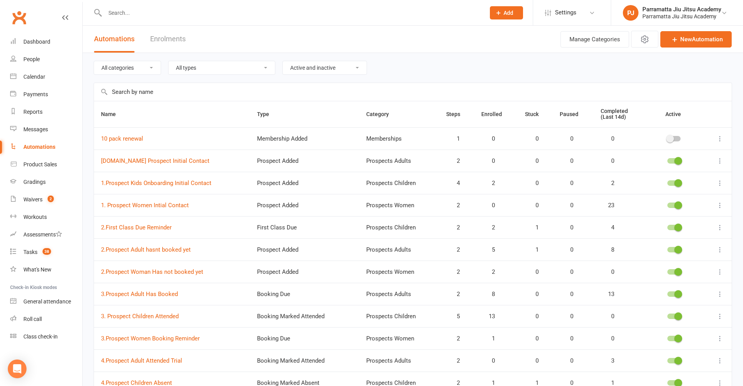
click at [199, 95] on input "text" at bounding box center [413, 92] width 638 height 18
paste input "2.Prospect Adult hasnt booked yet"
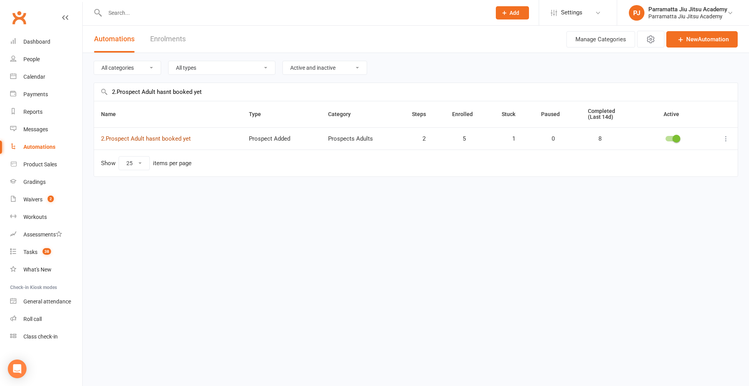
type input "2.Prospect Adult hasnt booked yet"
click at [156, 141] on link "2.Prospect Adult hasnt booked yet" at bounding box center [146, 138] width 90 height 7
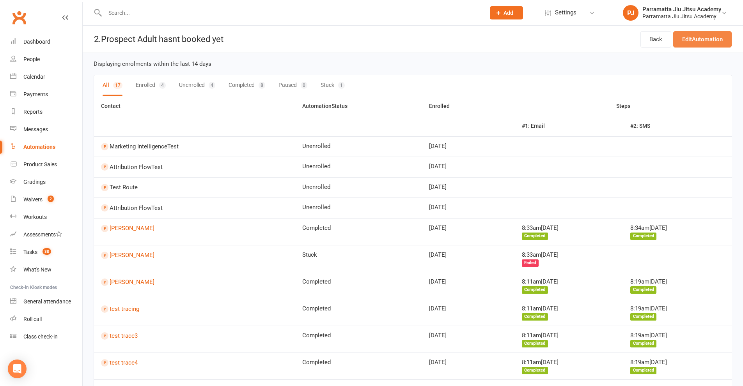
click at [702, 36] on link "Edit Automation" at bounding box center [702, 39] width 58 height 16
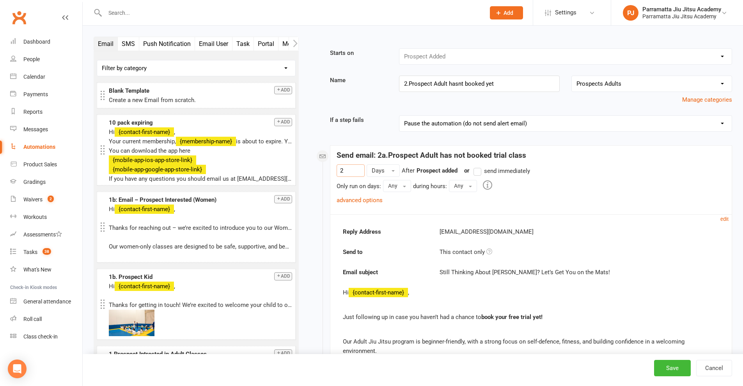
click at [353, 168] on input "2" at bounding box center [351, 171] width 28 height 12
drag, startPoint x: 359, startPoint y: 170, endPoint x: 322, endPoint y: 175, distance: 37.4
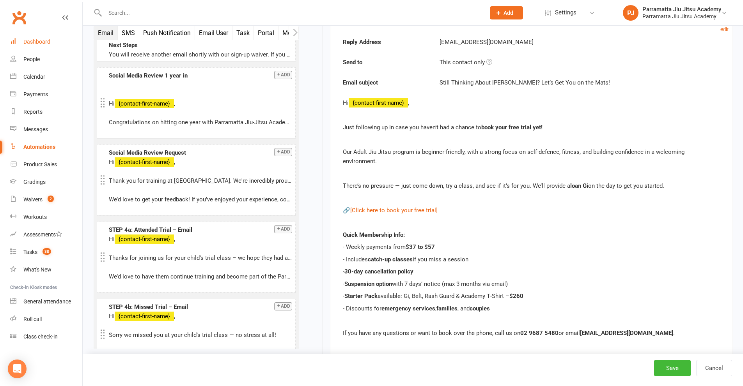
scroll to position [2686, 0]
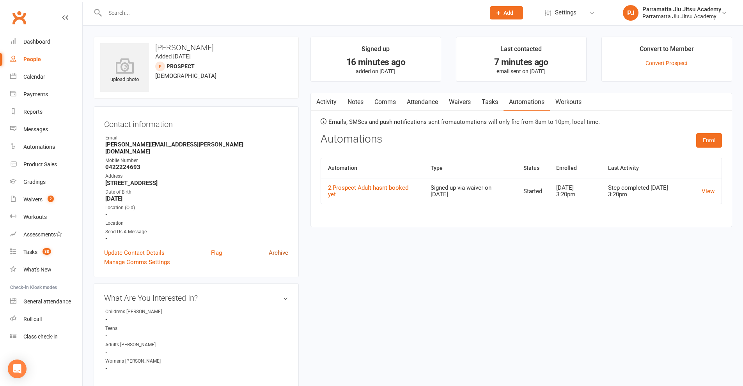
click at [279, 248] on link "Archive" at bounding box center [278, 252] width 19 height 9
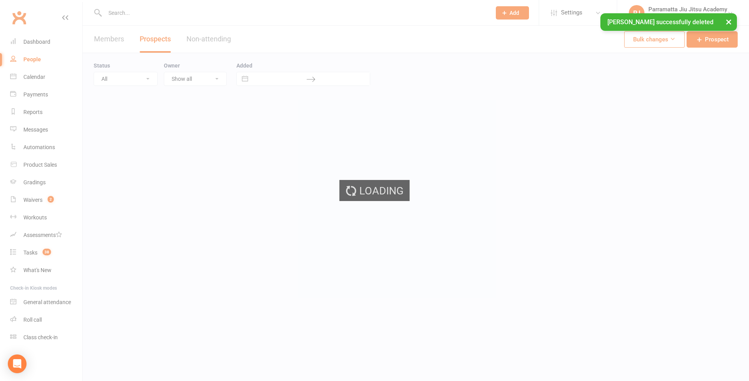
select select "100"
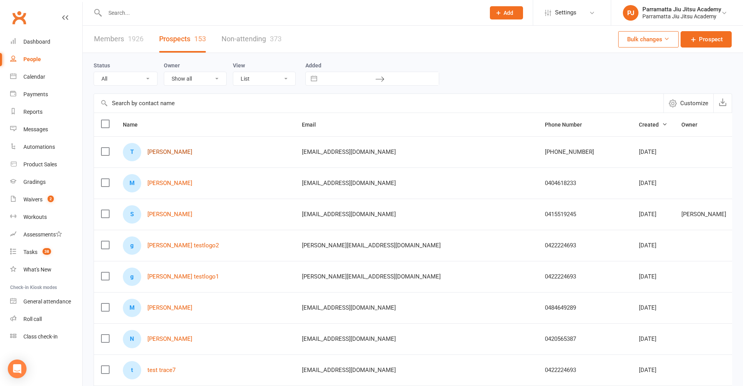
click at [166, 153] on link "Tirth Shah" at bounding box center [169, 152] width 45 height 7
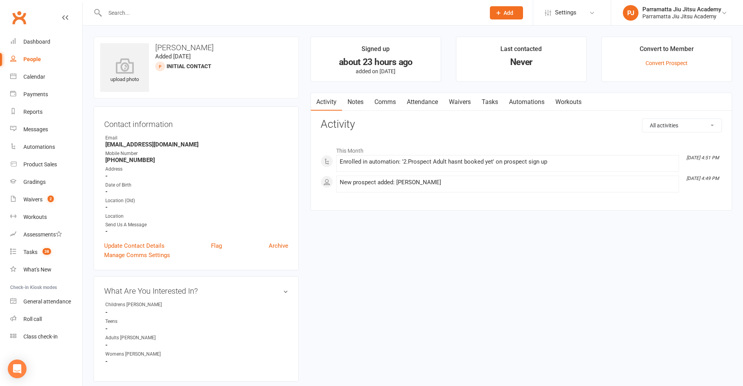
click at [533, 99] on link "Automations" at bounding box center [526, 102] width 46 height 18
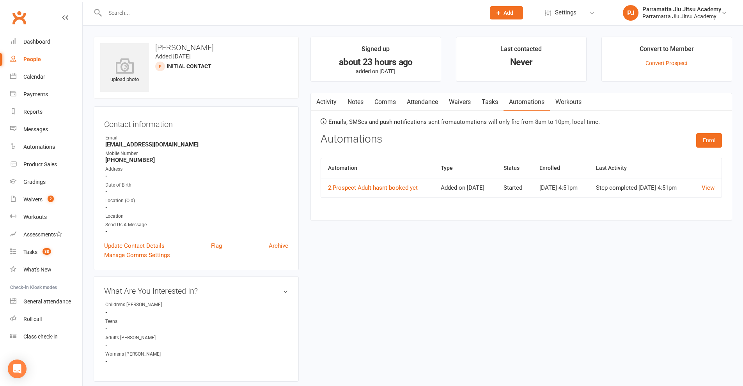
click at [326, 101] on link "Activity" at bounding box center [326, 102] width 31 height 18
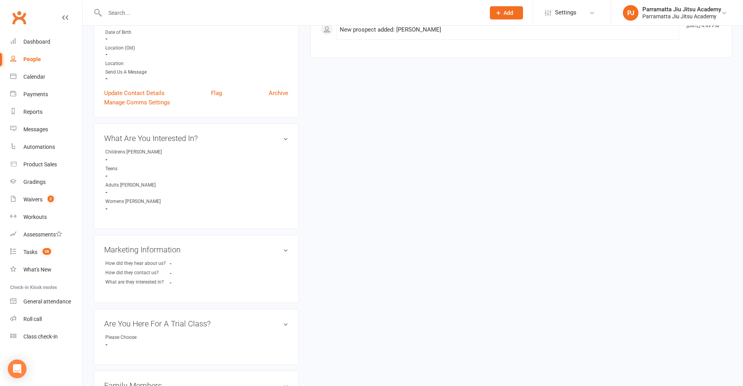
scroll to position [156, 0]
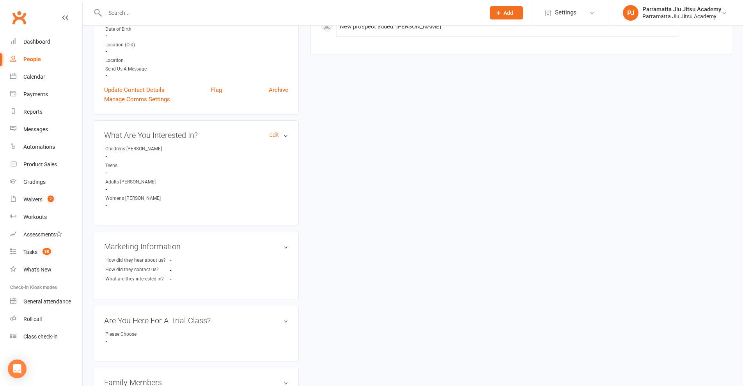
click at [221, 133] on h3 "What Are You Interested In? edit" at bounding box center [196, 135] width 184 height 9
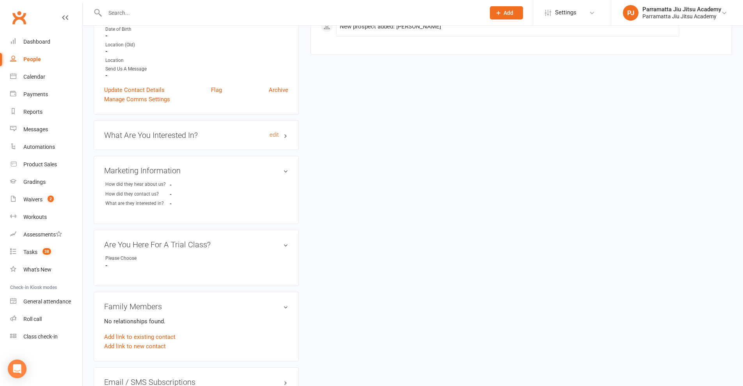
click at [219, 135] on h3 "What Are You Interested In? edit" at bounding box center [196, 135] width 184 height 9
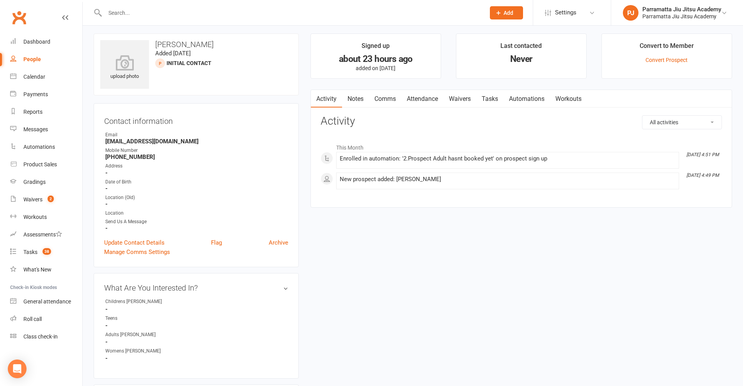
scroll to position [0, 0]
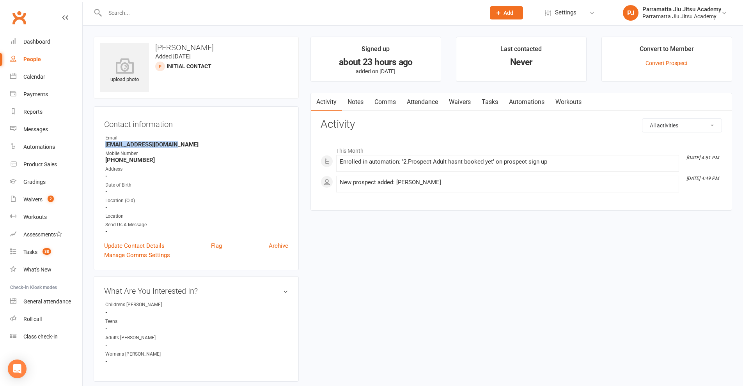
drag, startPoint x: 175, startPoint y: 146, endPoint x: 105, endPoint y: 147, distance: 70.6
click at [105, 147] on li "Email shah.tirth@hotmail.com" at bounding box center [196, 142] width 184 height 14
copy strong "[EMAIL_ADDRESS][DOMAIN_NAME]"
click at [526, 99] on link "Automations" at bounding box center [526, 102] width 46 height 18
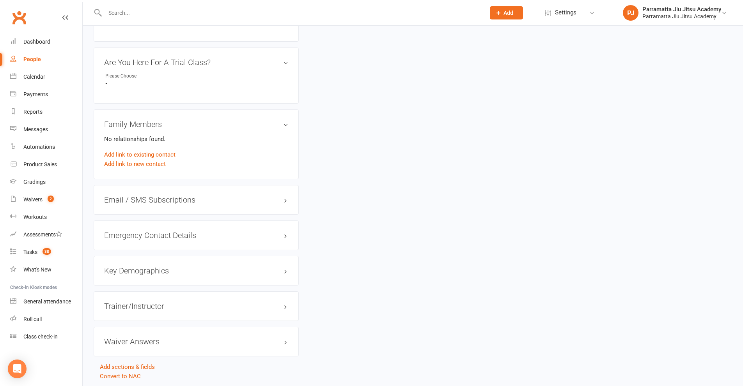
scroll to position [440, 0]
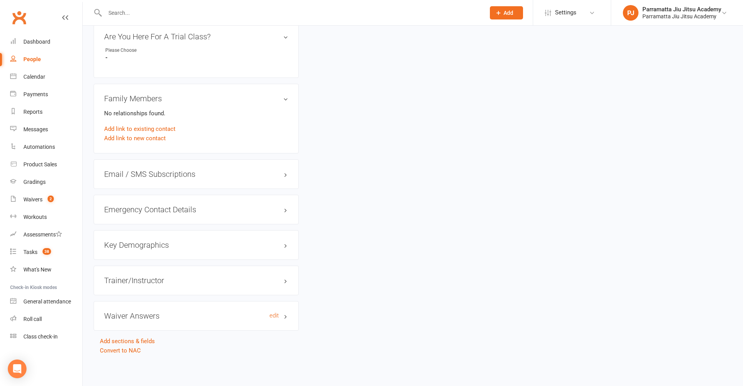
click at [283, 316] on h3 "Waiver Answers edit" at bounding box center [196, 316] width 184 height 9
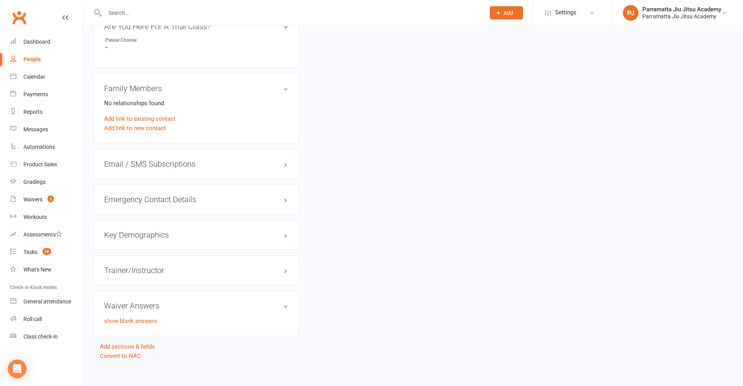
scroll to position [456, 0]
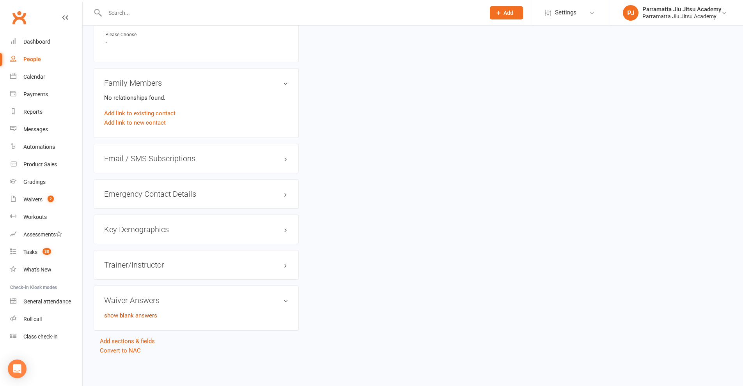
click at [142, 318] on link "show blank answers" at bounding box center [130, 315] width 53 height 7
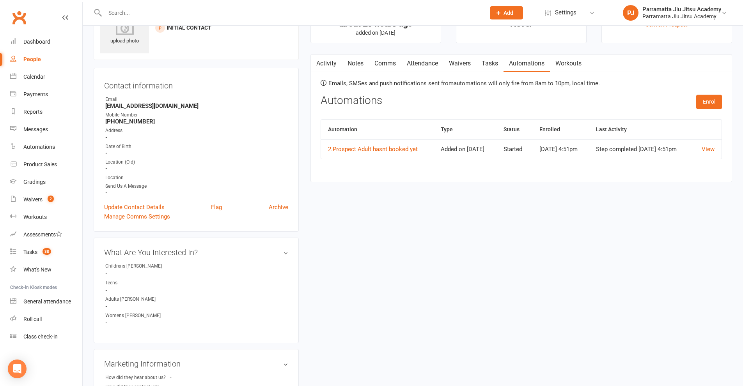
scroll to position [0, 0]
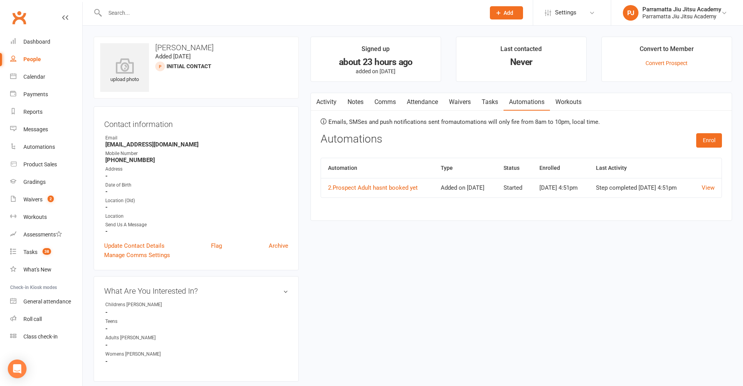
drag, startPoint x: 101, startPoint y: 37, endPoint x: 106, endPoint y: 36, distance: 4.8
click at [101, 37] on div "upload photo Tirth Shah Added 11 August, 2025 Initial Contact prospect" at bounding box center [196, 68] width 205 height 62
drag, startPoint x: 193, startPoint y: 46, endPoint x: 157, endPoint y: 47, distance: 36.3
click at [157, 47] on h3 "[PERSON_NAME]" at bounding box center [196, 47] width 192 height 9
copy h3 "[PERSON_NAME]"
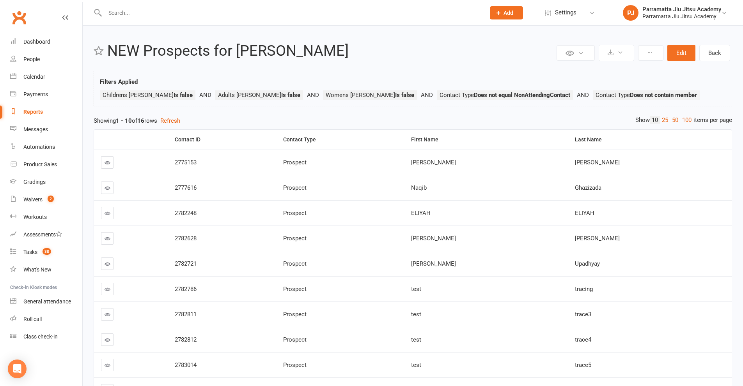
scroll to position [39, 0]
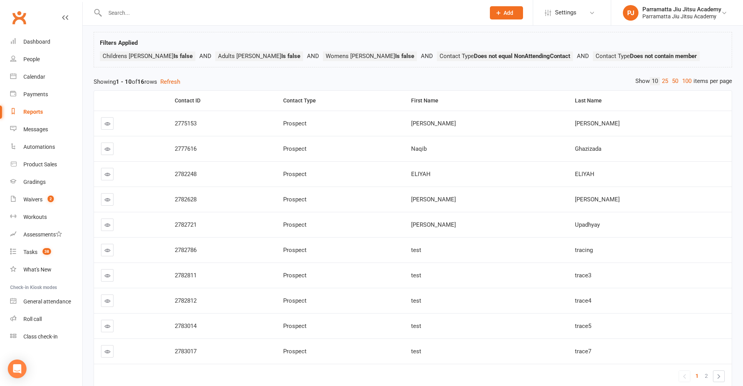
click at [107, 125] on icon at bounding box center [108, 124] width 6 height 6
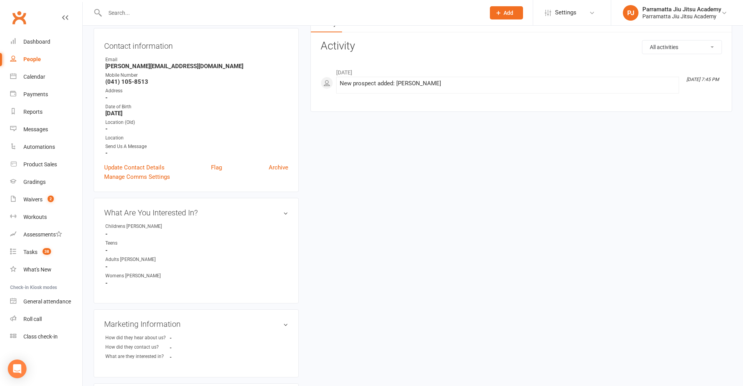
scroll to position [156, 0]
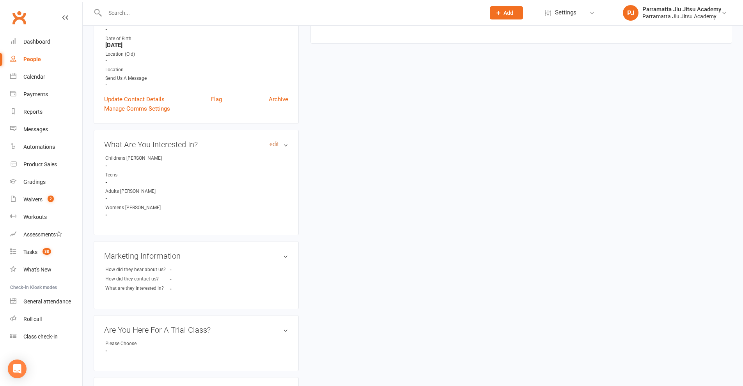
click at [274, 144] on link "edit" at bounding box center [273, 144] width 9 height 7
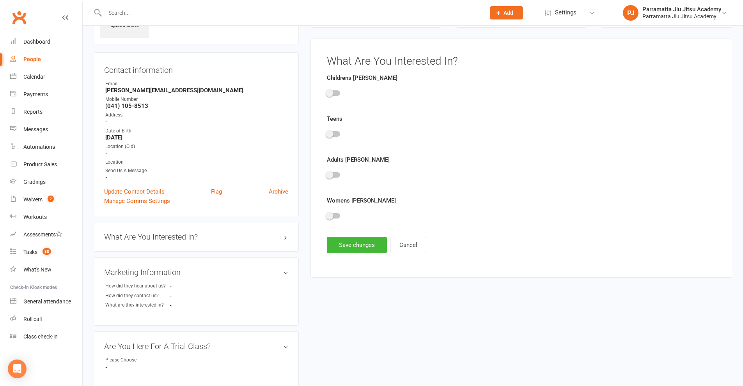
scroll to position [63, 0]
click at [330, 215] on span at bounding box center [330, 217] width 8 height 8
click at [327, 215] on input "checkbox" at bounding box center [327, 215] width 0 height 0
click at [354, 248] on button "Save changes" at bounding box center [357, 245] width 60 height 16
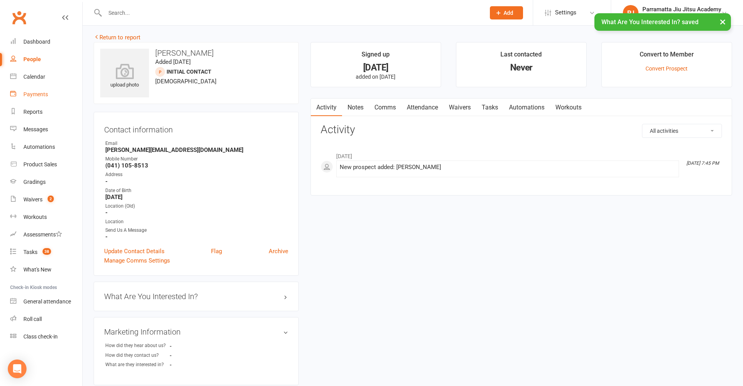
scroll to position [0, 0]
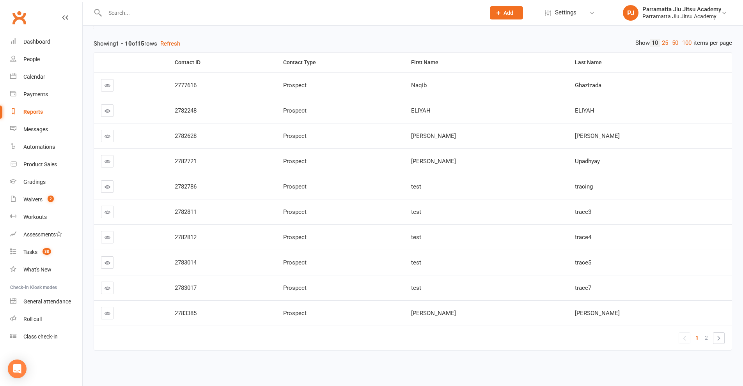
scroll to position [79, 0]
click at [107, 185] on icon at bounding box center [108, 185] width 6 height 6
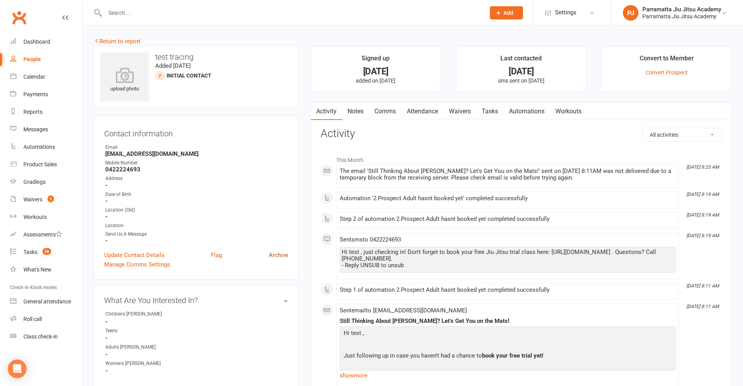
click at [275, 256] on link "Archive" at bounding box center [278, 255] width 19 height 9
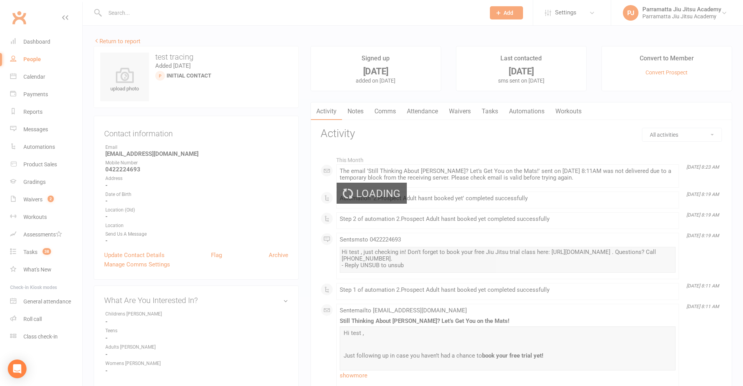
select select "100"
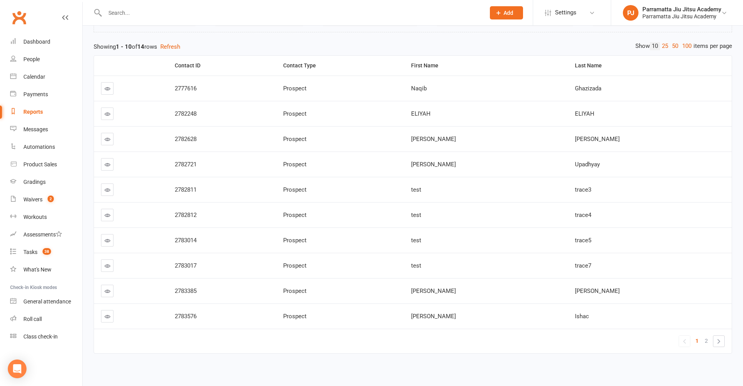
scroll to position [79, 0]
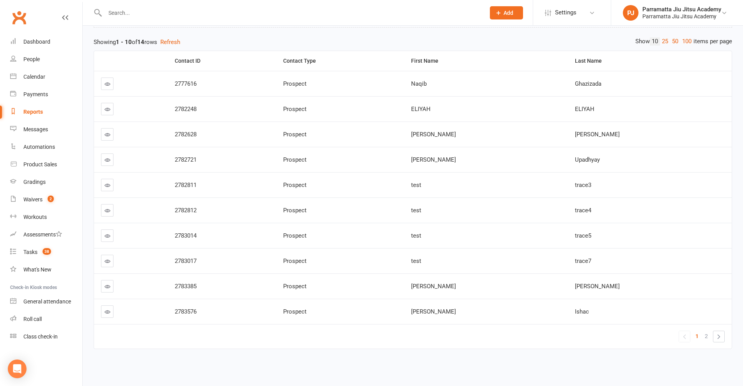
click at [106, 285] on icon at bounding box center [108, 287] width 6 height 6
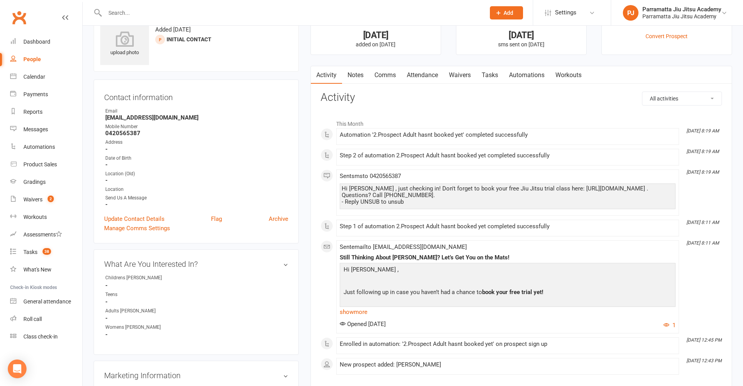
scroll to position [78, 0]
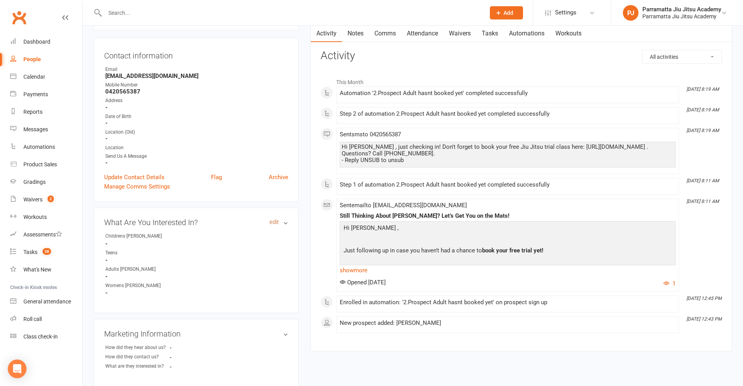
click at [275, 223] on link "edit" at bounding box center [273, 222] width 9 height 7
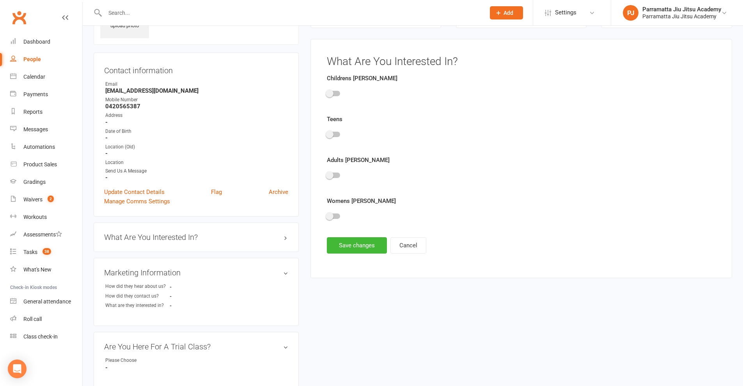
click at [331, 91] on span at bounding box center [330, 94] width 8 height 8
click at [327, 92] on input "checkbox" at bounding box center [327, 92] width 0 height 0
click at [350, 245] on button "Save changes" at bounding box center [357, 245] width 60 height 16
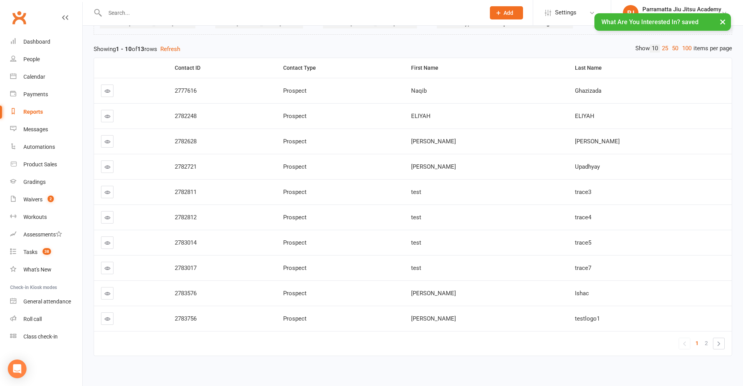
scroll to position [79, 0]
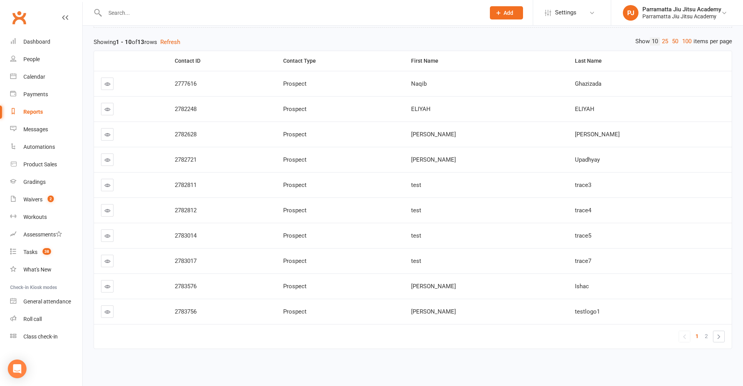
click at [109, 313] on icon at bounding box center [108, 312] width 6 height 6
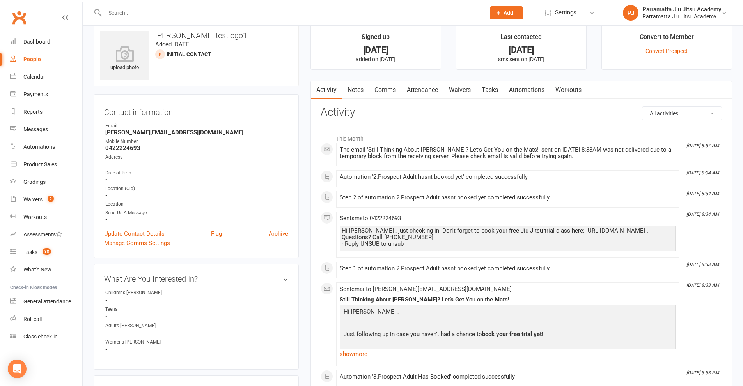
scroll to position [39, 0]
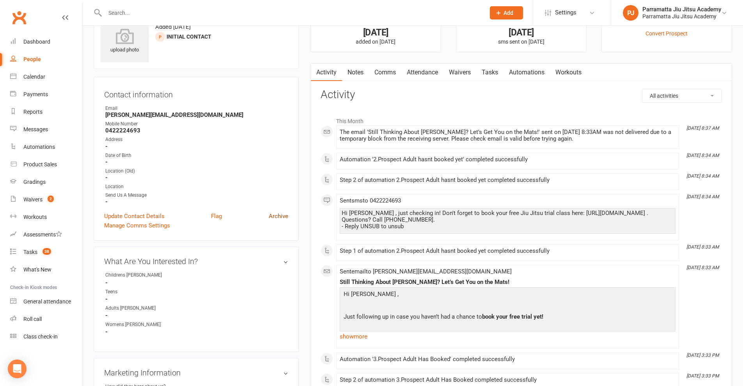
click at [280, 216] on link "Archive" at bounding box center [278, 216] width 19 height 9
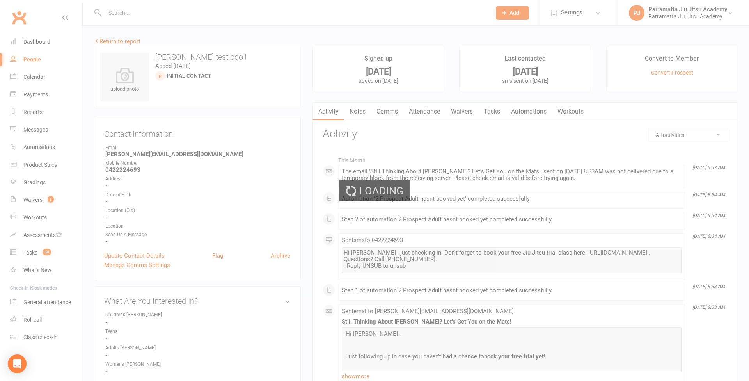
select select "100"
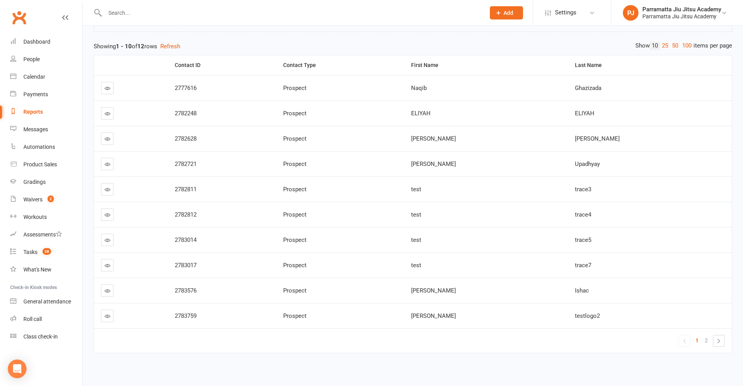
scroll to position [79, 0]
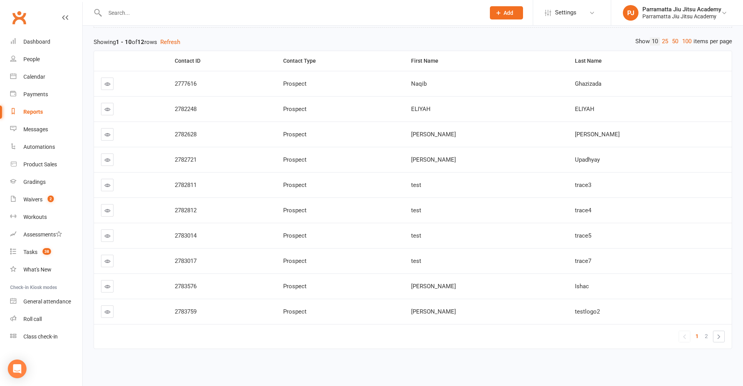
click at [110, 312] on icon at bounding box center [108, 312] width 6 height 6
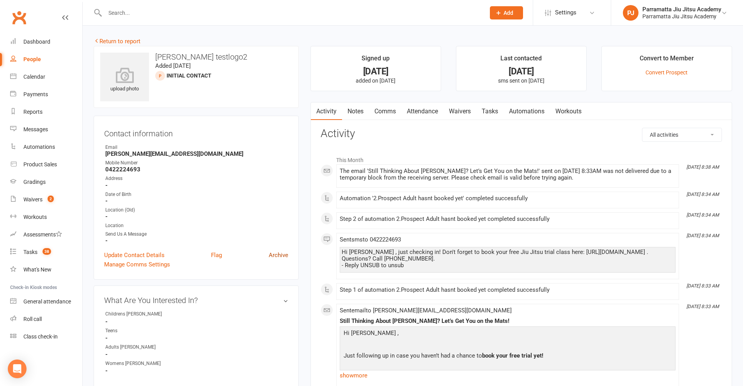
click at [283, 258] on link "Archive" at bounding box center [278, 255] width 19 height 9
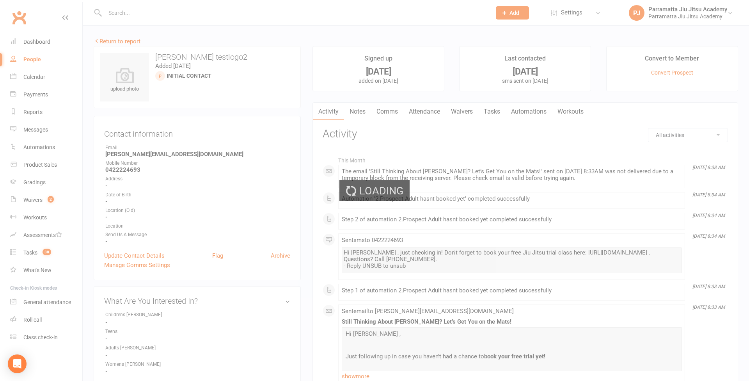
select select "100"
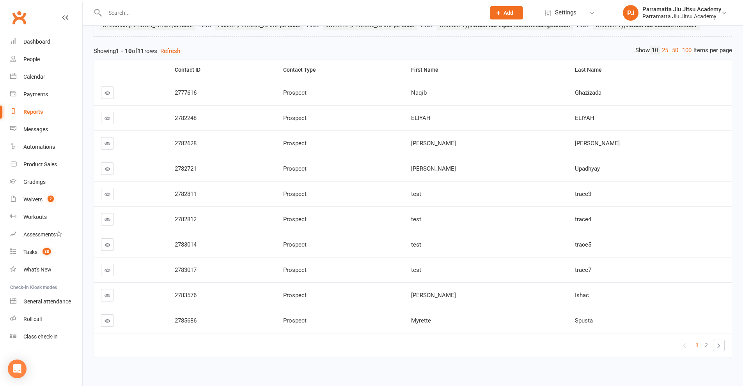
scroll to position [79, 0]
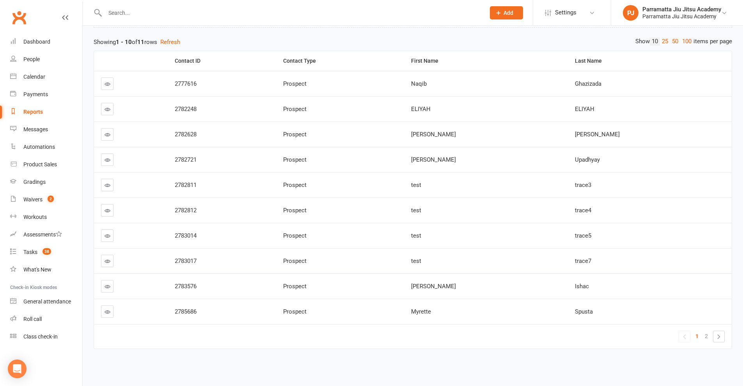
click at [105, 260] on icon at bounding box center [108, 262] width 6 height 6
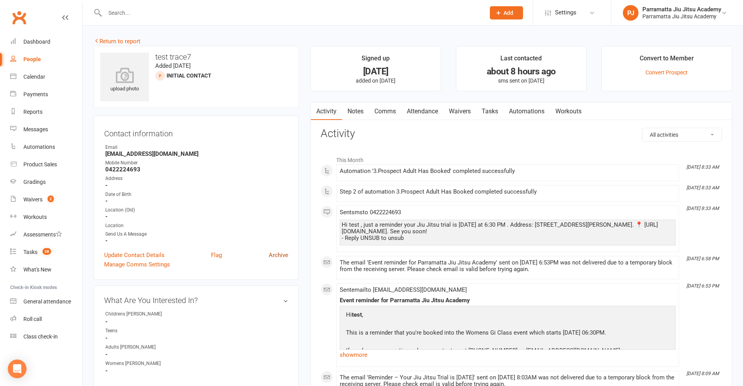
click at [276, 254] on link "Archive" at bounding box center [278, 255] width 19 height 9
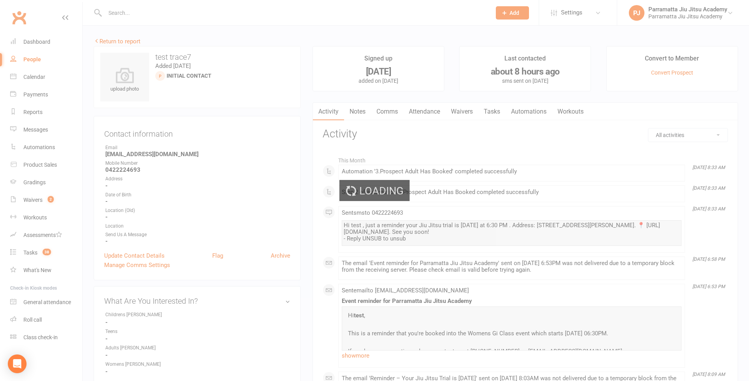
select select "100"
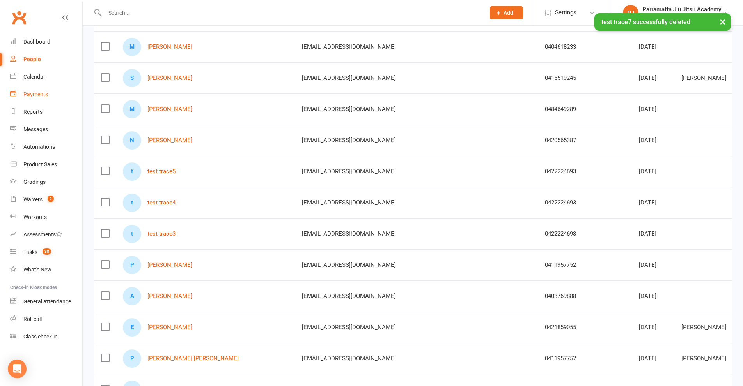
scroll to position [117, 0]
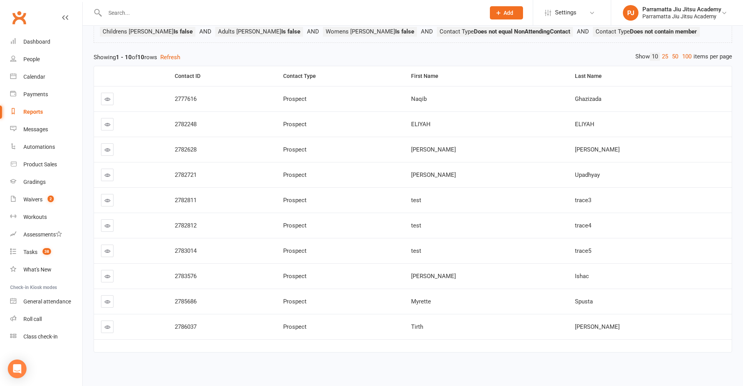
scroll to position [67, 0]
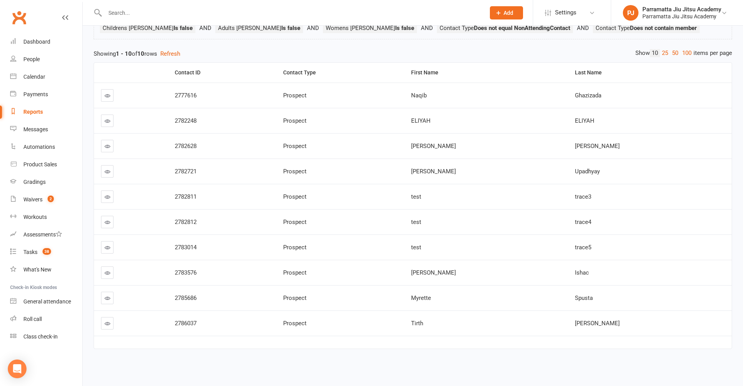
click at [103, 249] on link at bounding box center [107, 247] width 12 height 12
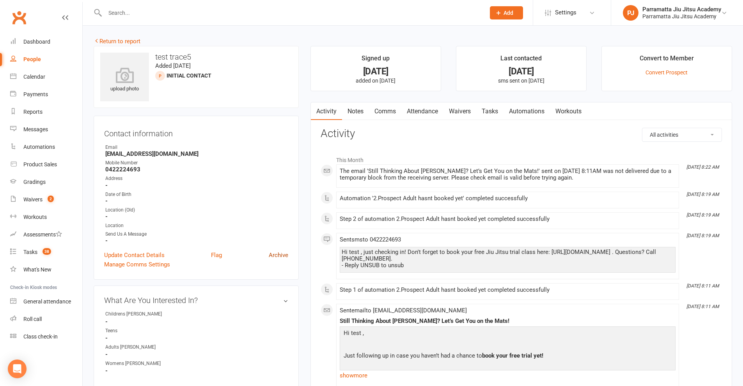
click at [278, 252] on link "Archive" at bounding box center [278, 255] width 19 height 9
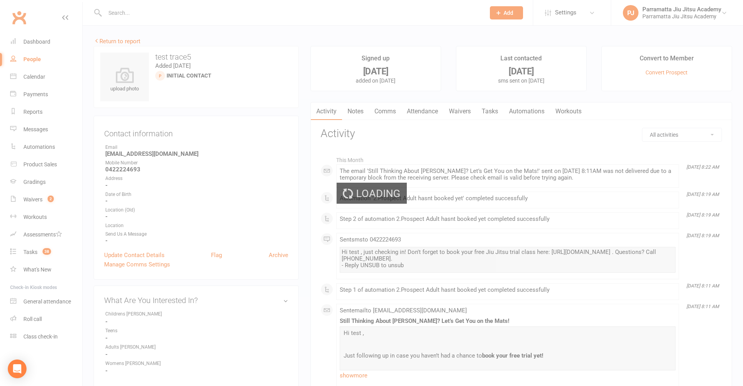
select select "100"
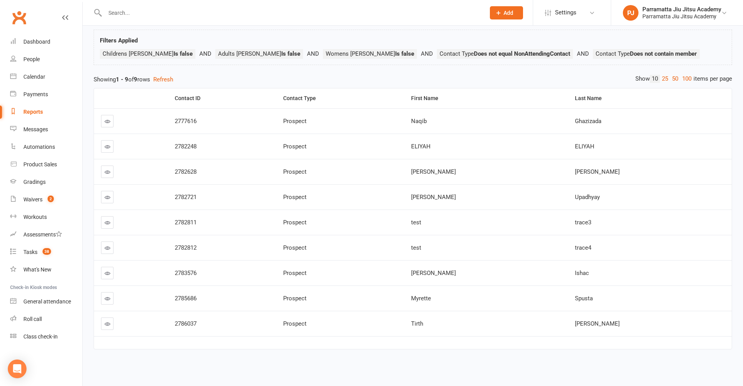
scroll to position [42, 0]
click at [112, 223] on link at bounding box center [107, 222] width 12 height 12
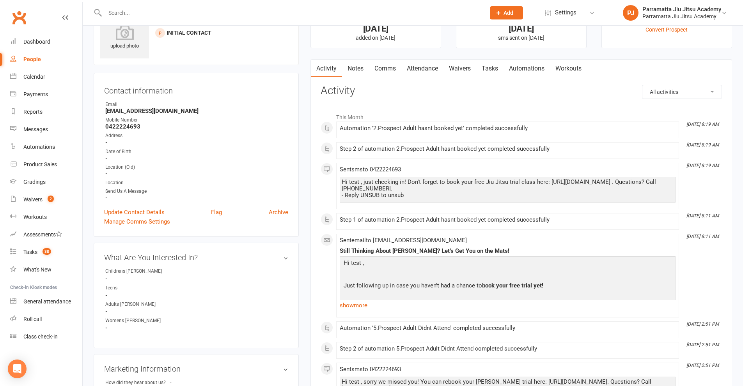
scroll to position [39, 0]
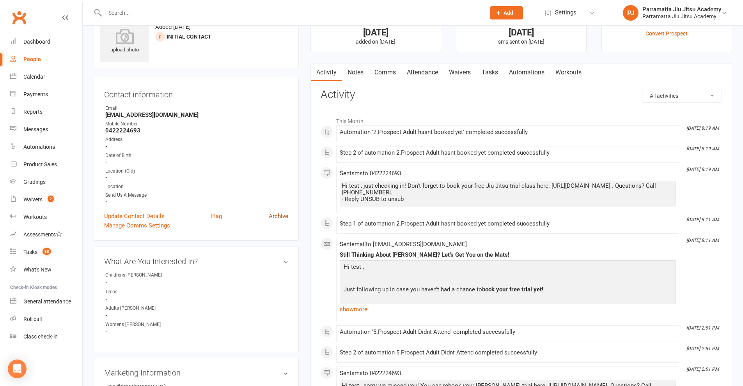
click at [276, 213] on link "Archive" at bounding box center [278, 216] width 19 height 9
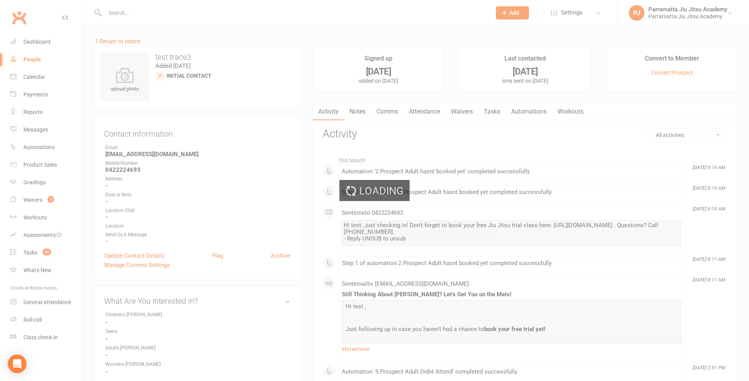
select select "100"
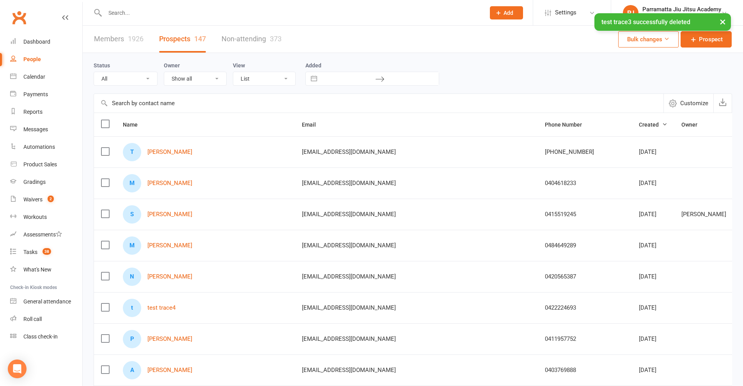
drag, startPoint x: 22, startPoint y: 2, endPoint x: 189, endPoint y: 18, distance: 167.7
click at [189, 13] on div "× test trace3 successfully deleted" at bounding box center [366, 13] width 733 height 0
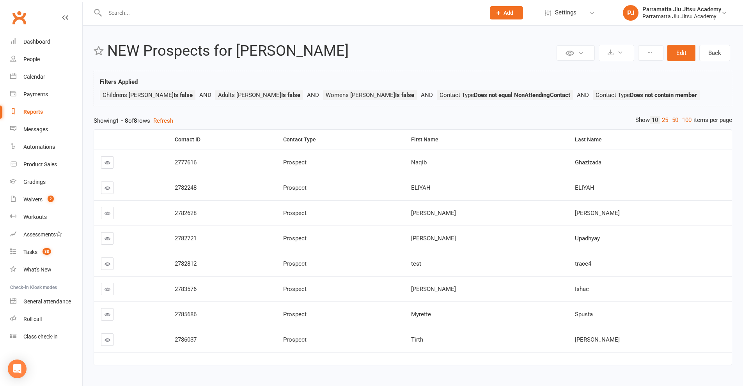
click at [113, 266] on link at bounding box center [107, 264] width 12 height 12
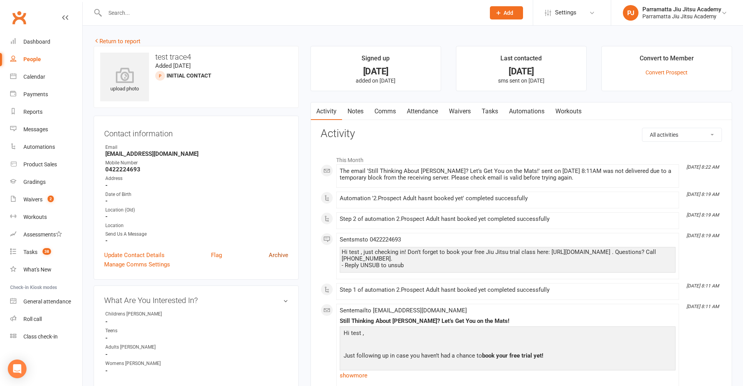
click at [282, 255] on link "Archive" at bounding box center [278, 255] width 19 height 9
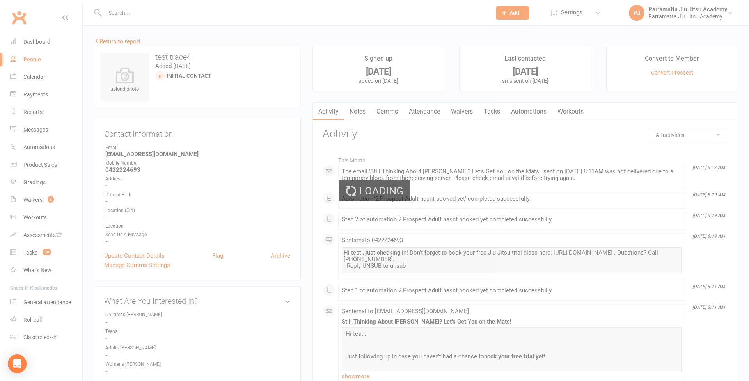
select select "100"
